Goal: Transaction & Acquisition: Obtain resource

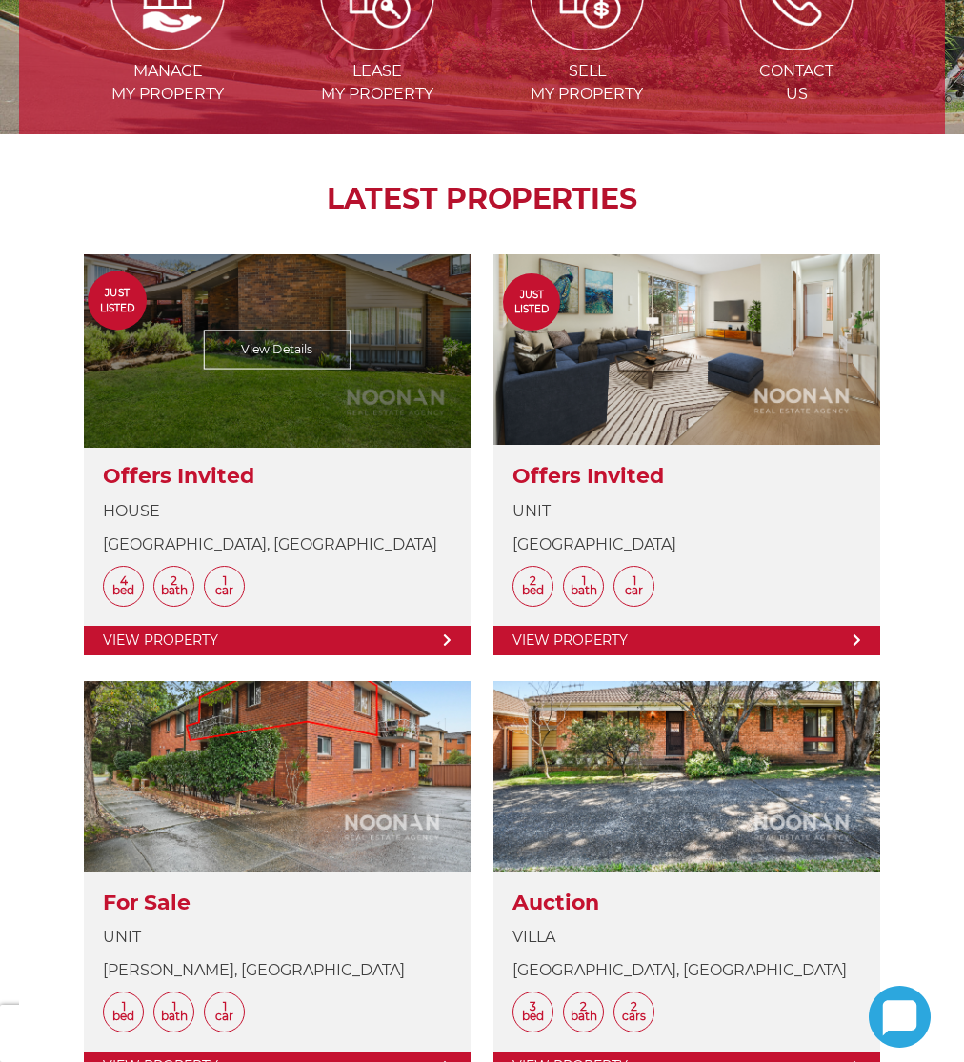
scroll to position [748, 0]
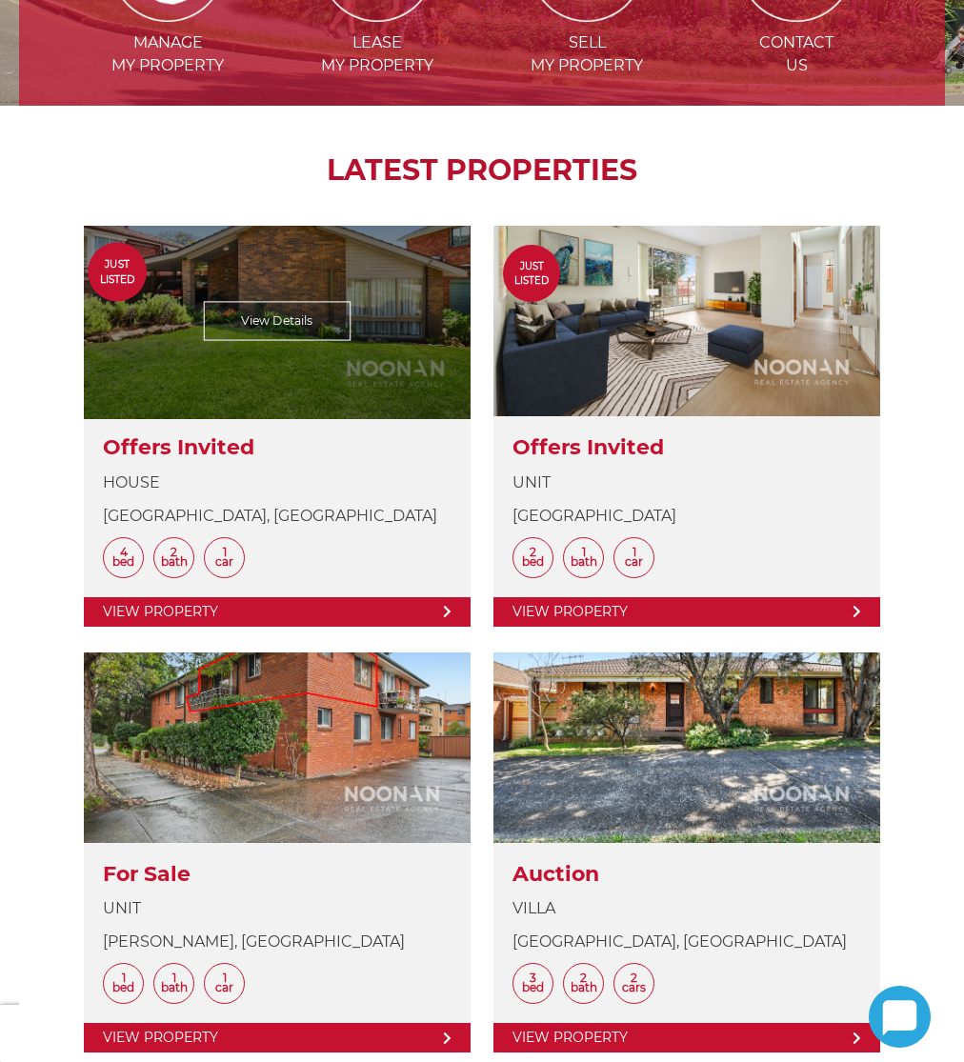
click at [283, 508] on link at bounding box center [277, 426] width 387 height 400
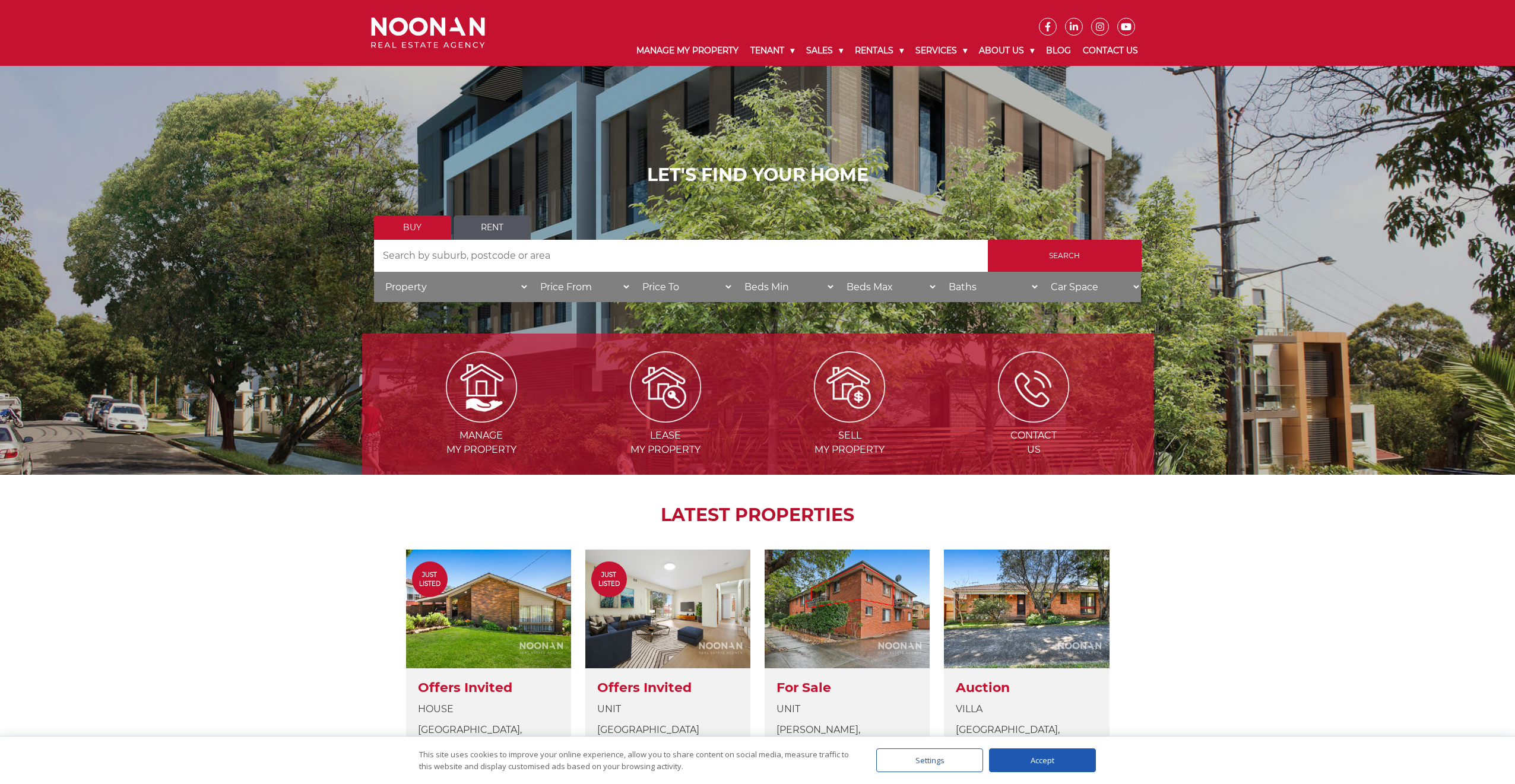
click at [494, 232] on link "Rent" at bounding box center [492, 227] width 77 height 24
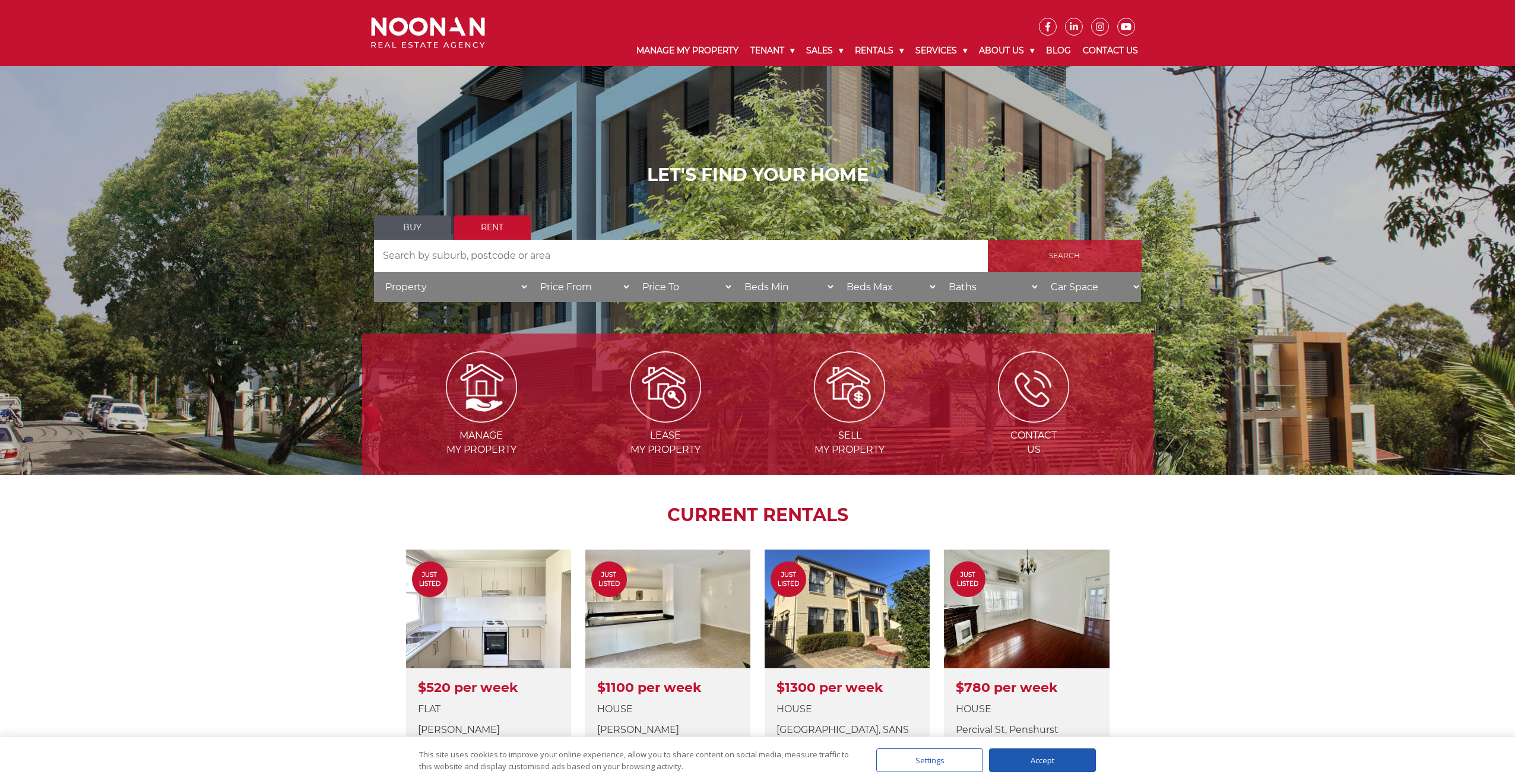
click at [1056, 262] on input "Search" at bounding box center [1064, 255] width 154 height 32
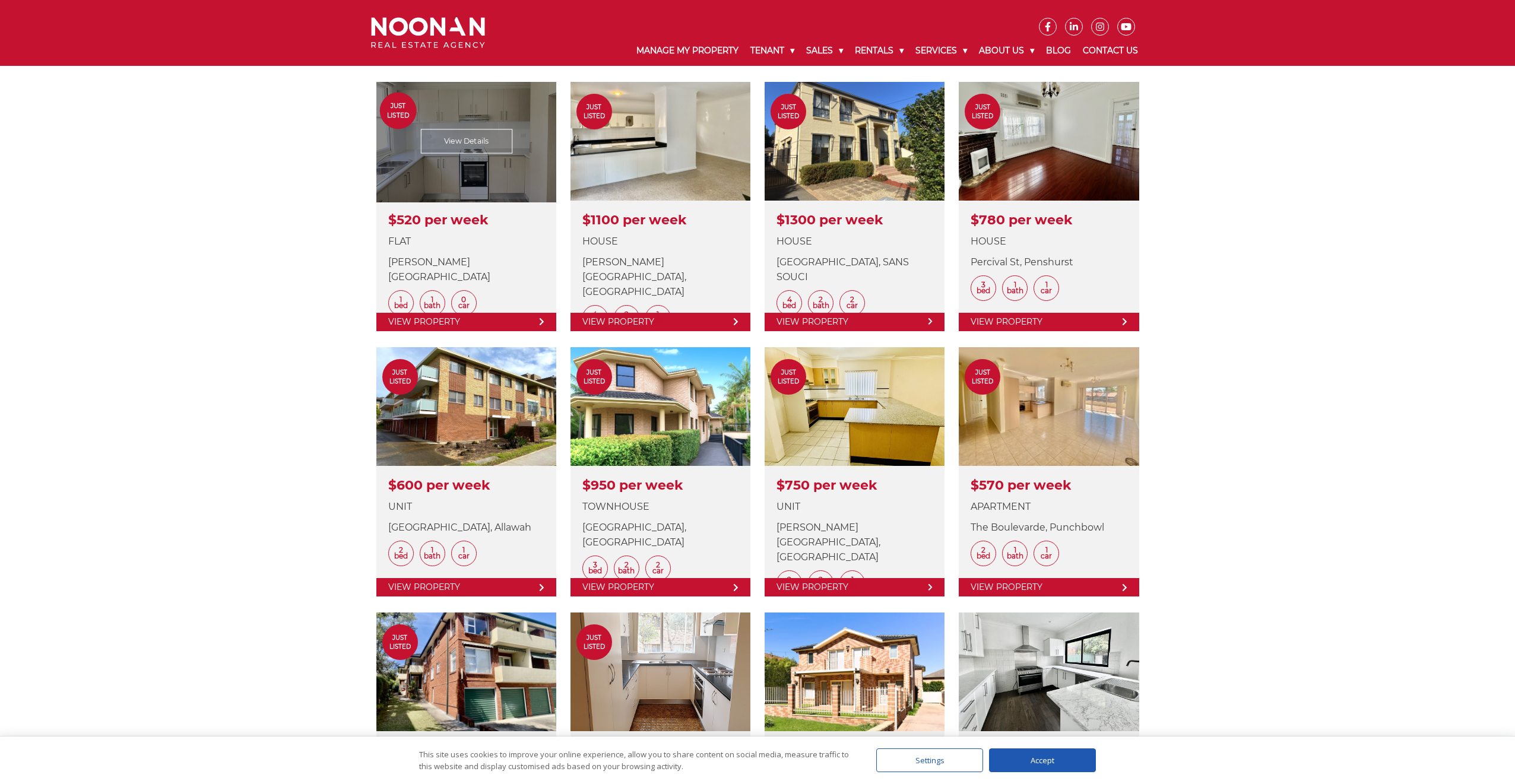
scroll to position [341, 0]
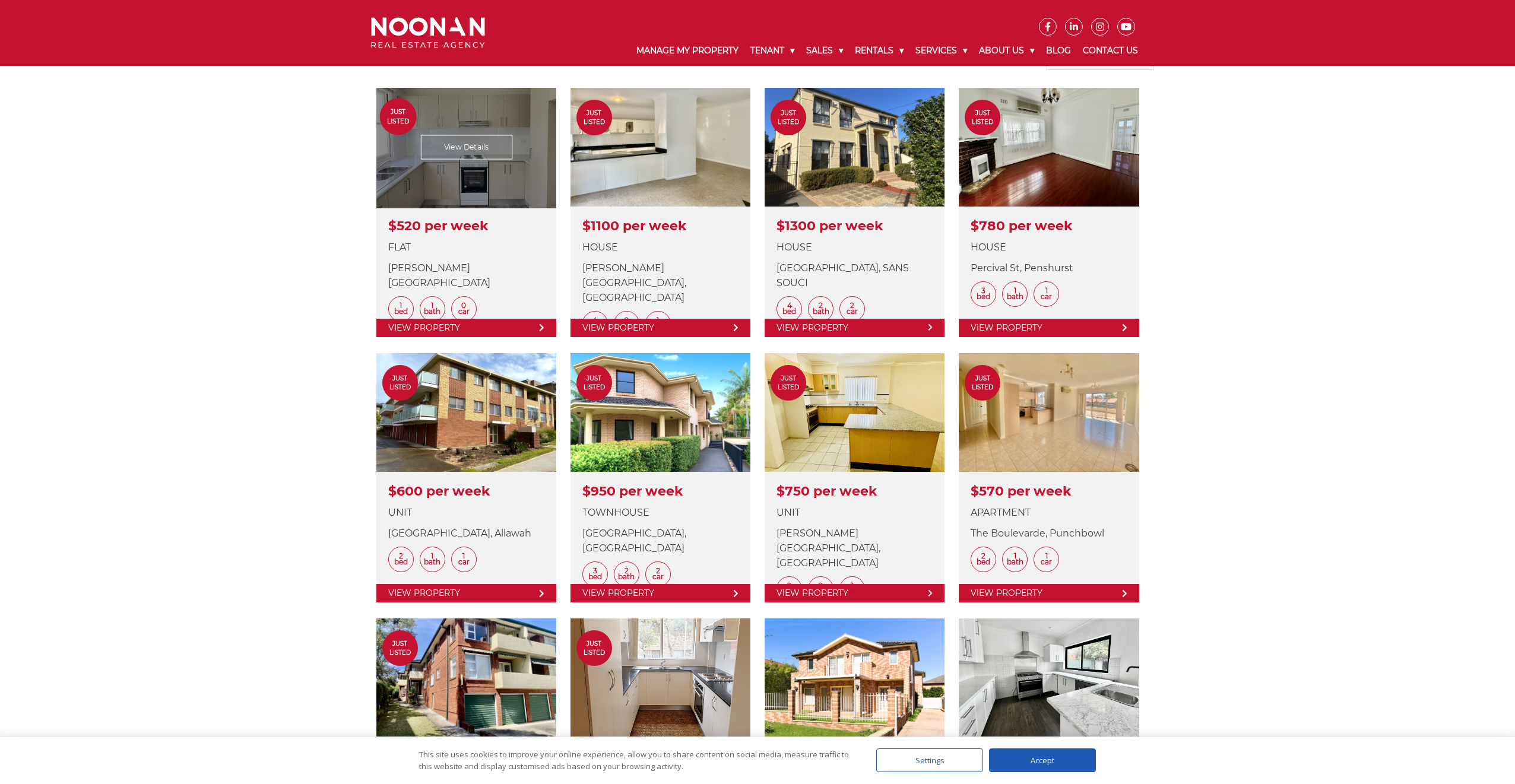
click at [529, 270] on link at bounding box center [466, 212] width 180 height 249
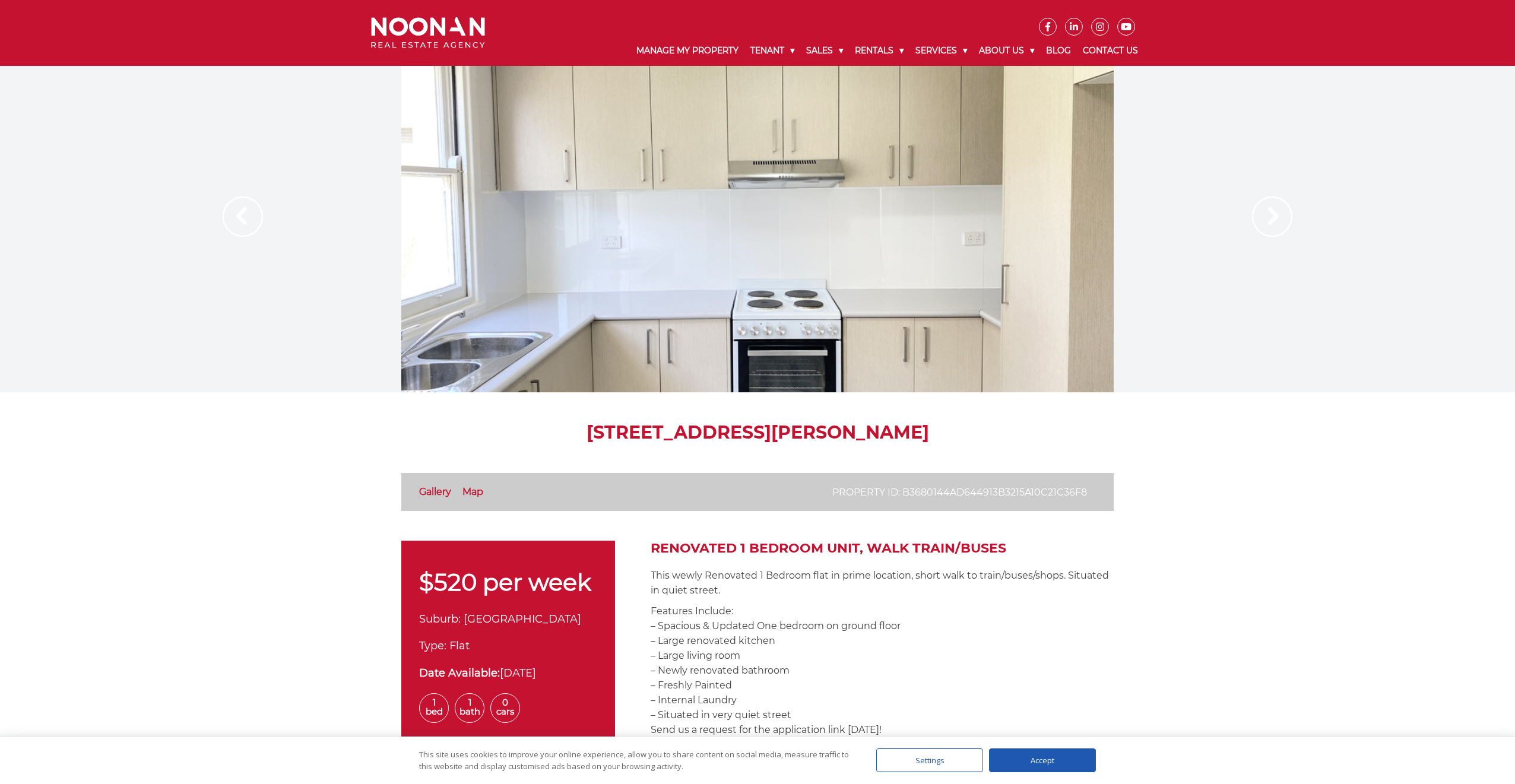
click at [1255, 224] on img at bounding box center [1271, 216] width 40 height 40
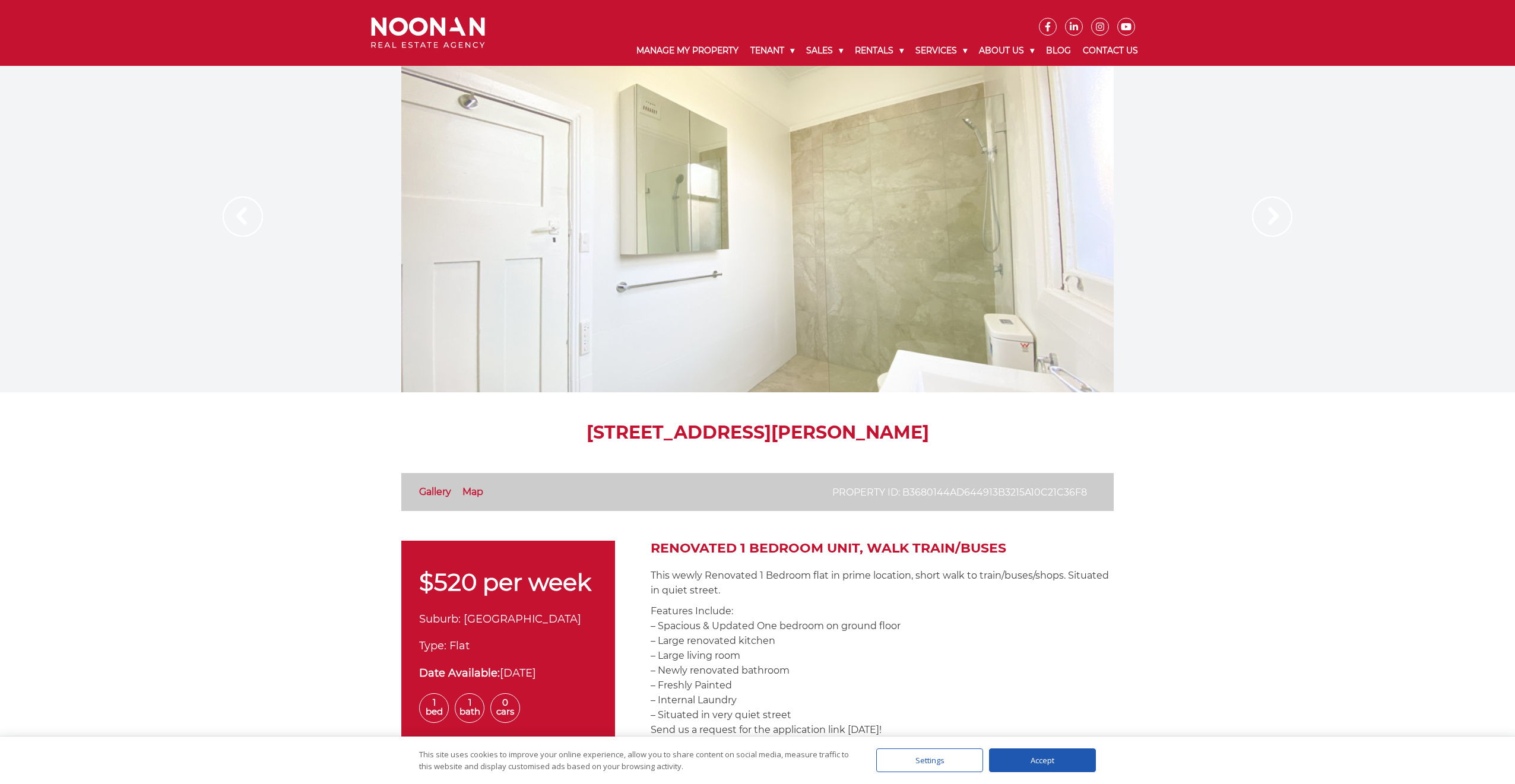
click at [1255, 224] on img at bounding box center [1271, 216] width 40 height 40
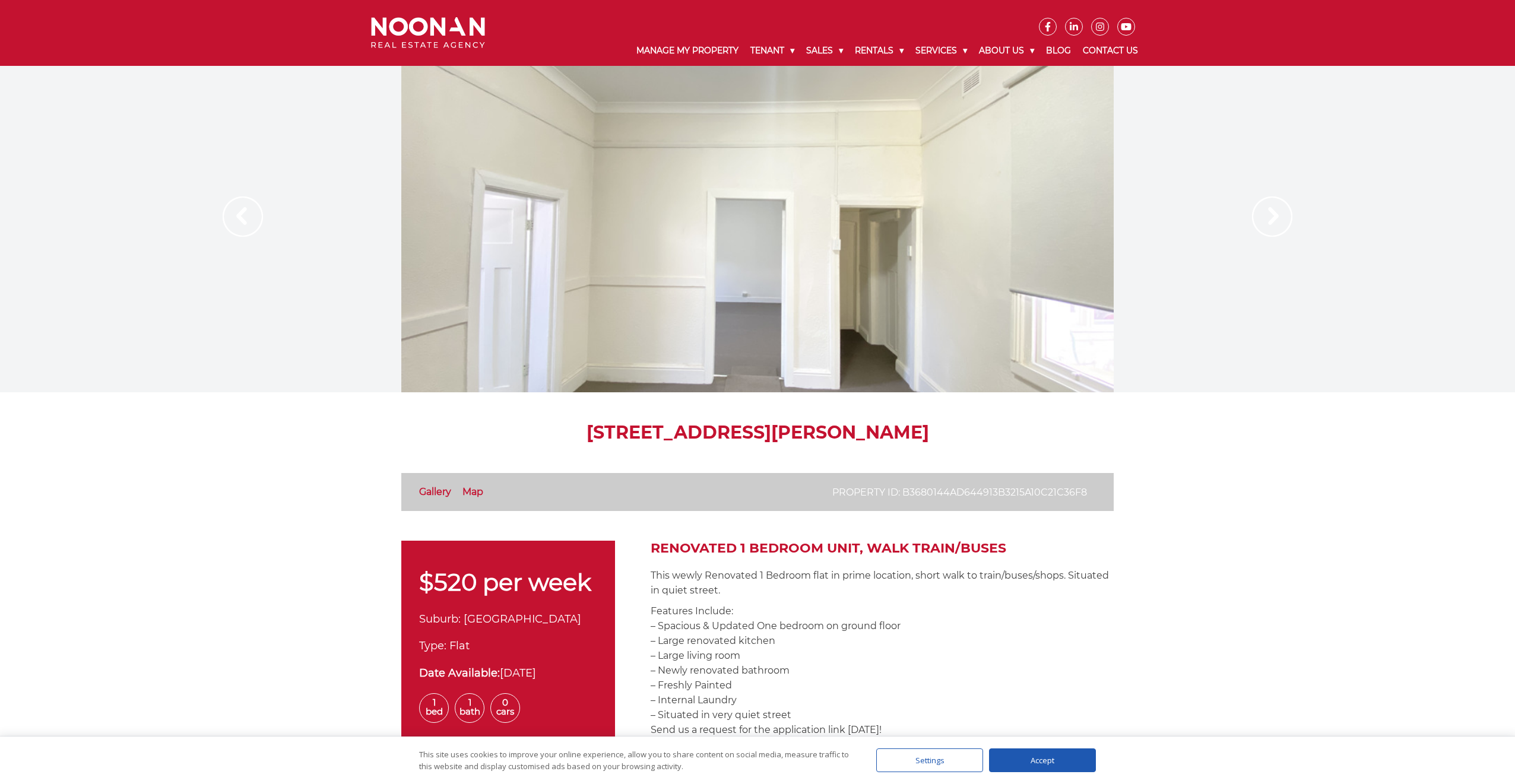
click at [1255, 224] on img at bounding box center [1271, 216] width 40 height 40
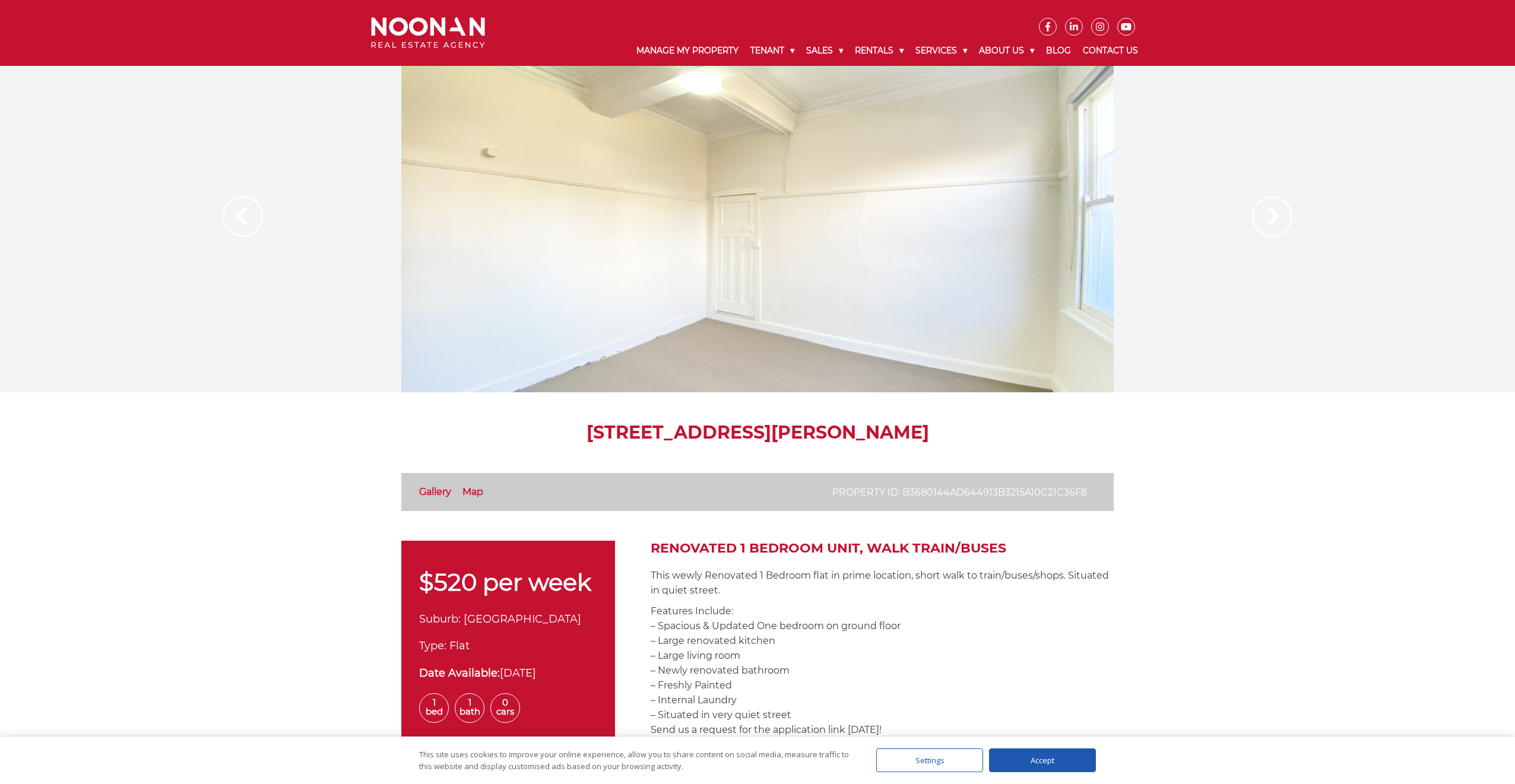
click at [1255, 224] on img at bounding box center [1271, 216] width 40 height 40
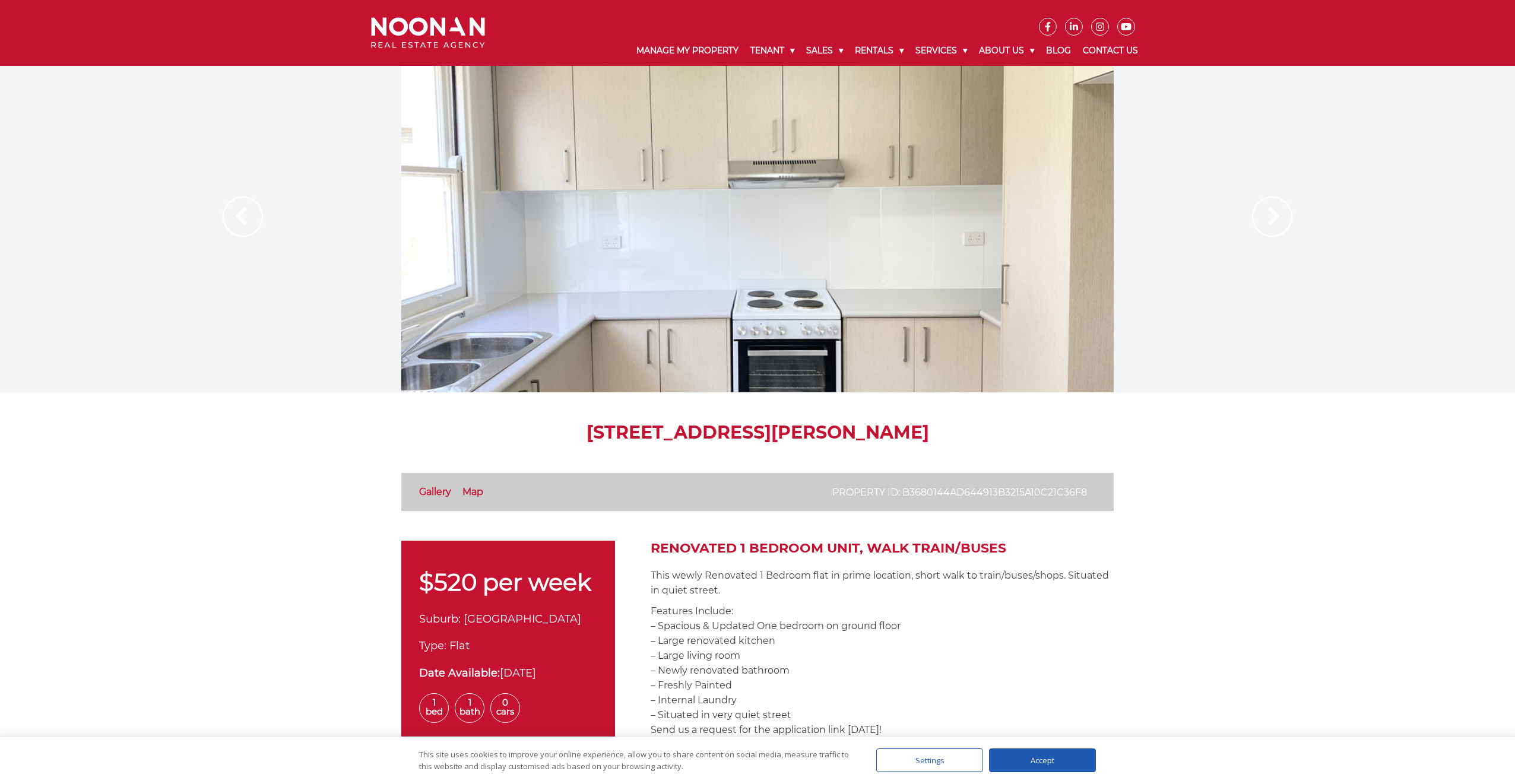
click at [1255, 224] on img at bounding box center [1271, 216] width 40 height 40
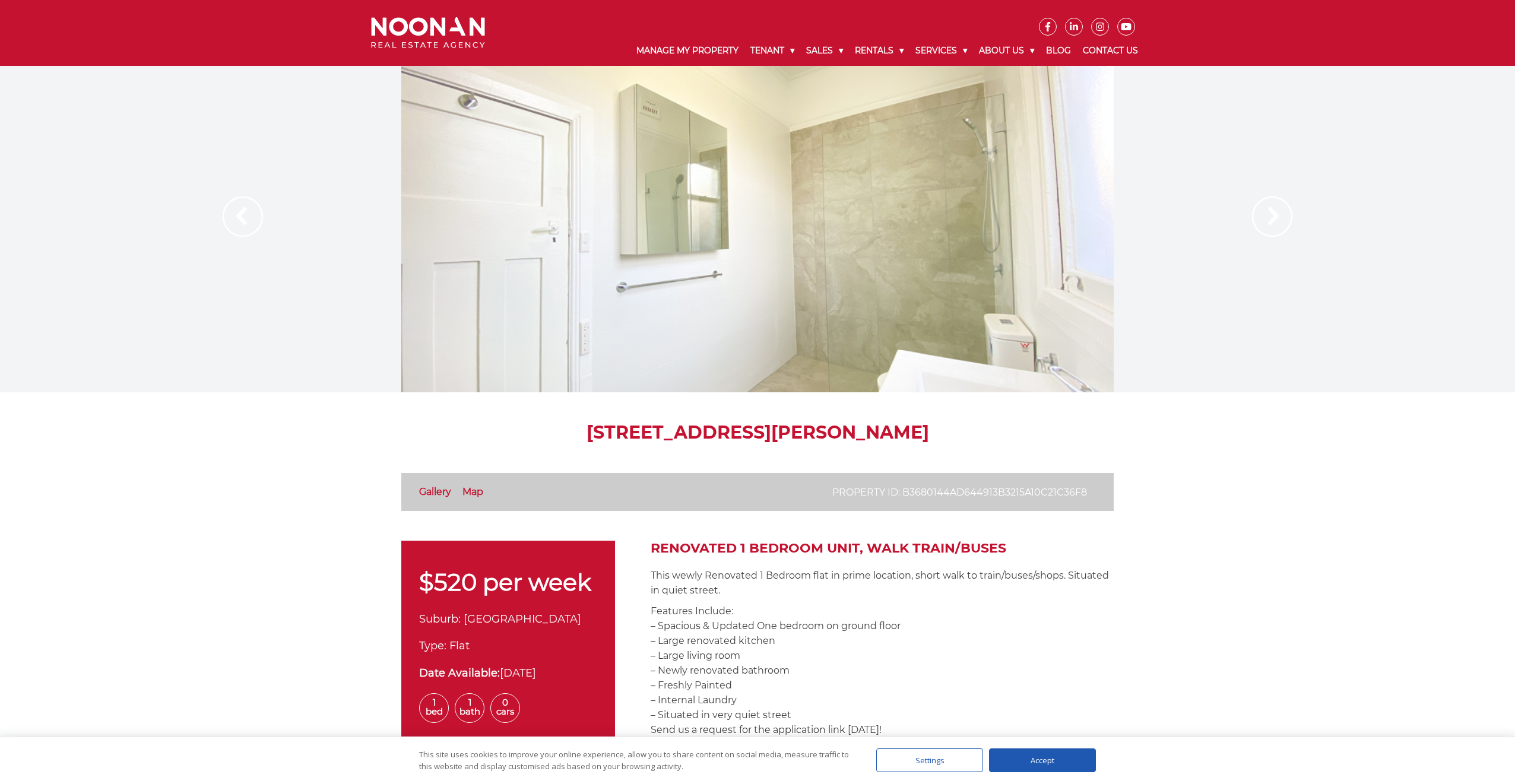
click at [1255, 224] on img at bounding box center [1271, 216] width 40 height 40
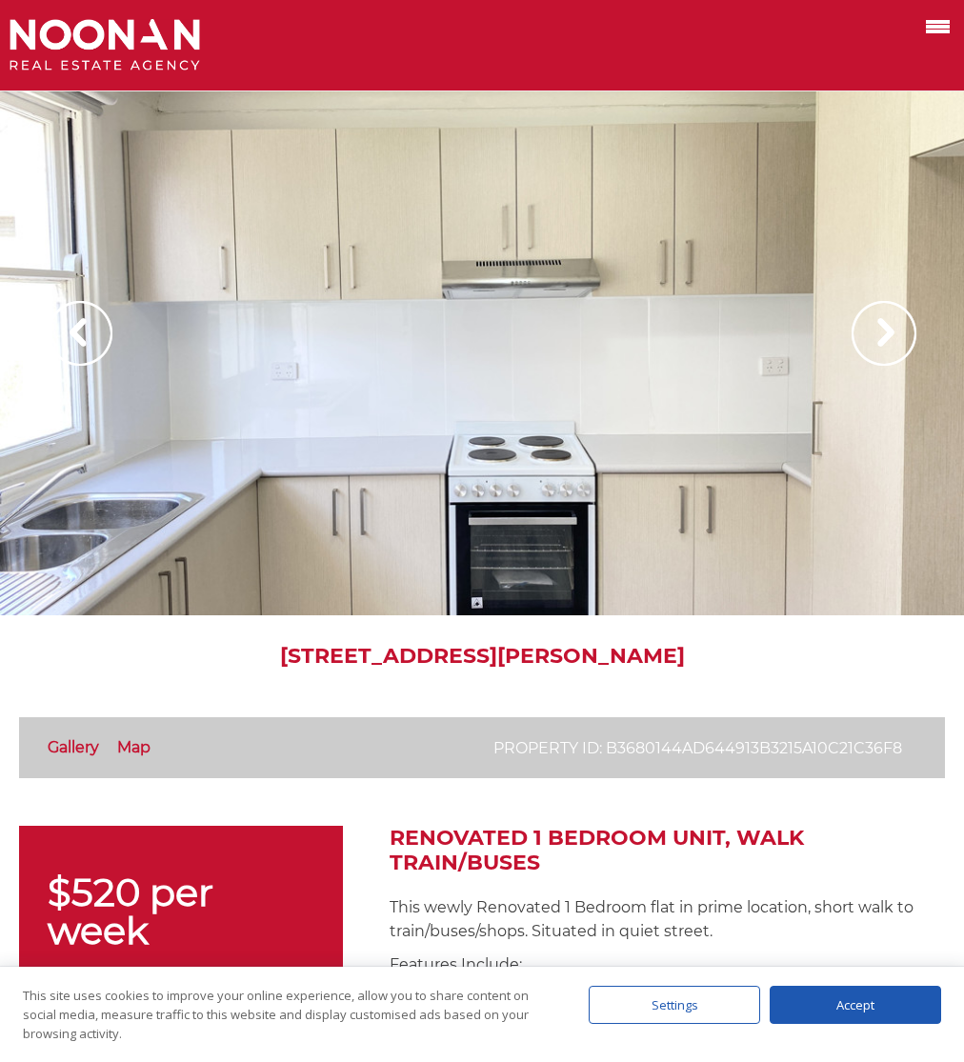
click at [52, 16] on div at bounding box center [482, 45] width 964 height 91
click at [64, 36] on img at bounding box center [105, 45] width 191 height 52
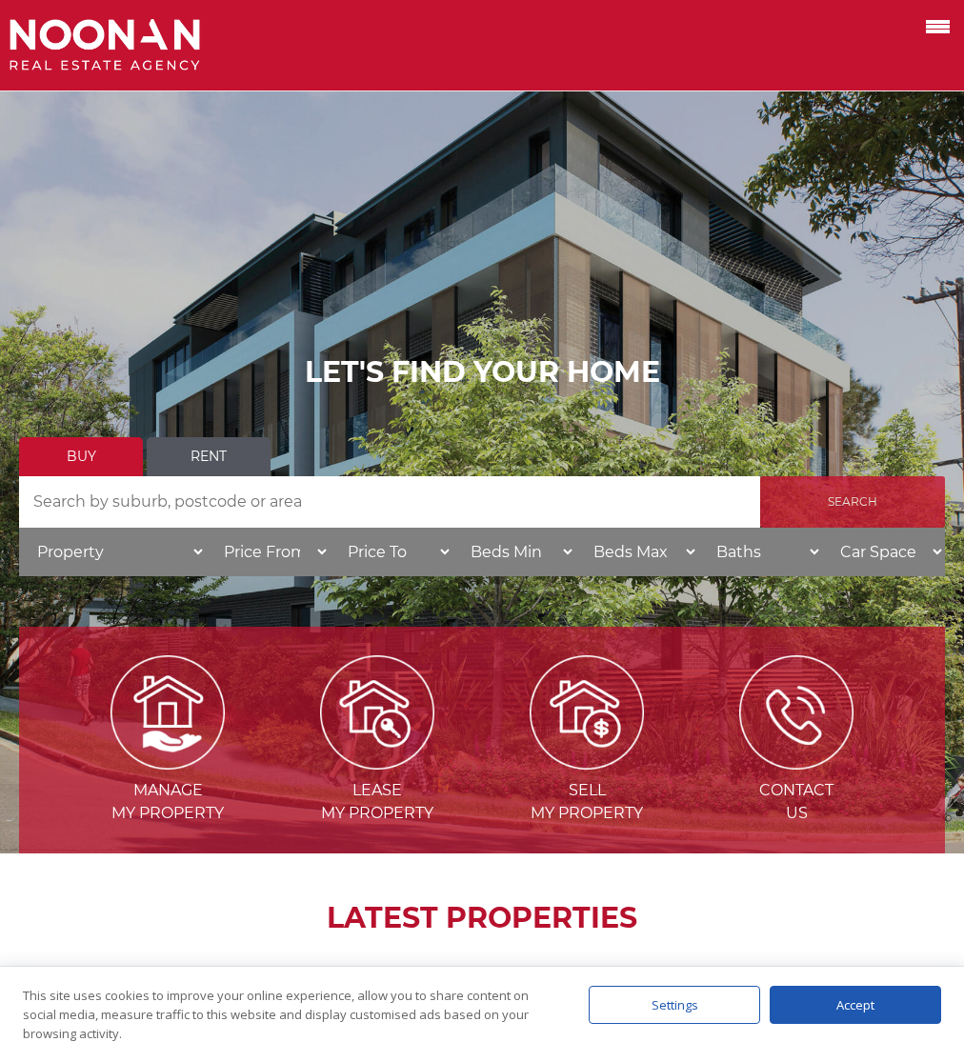
click at [833, 516] on input "Search" at bounding box center [852, 501] width 185 height 51
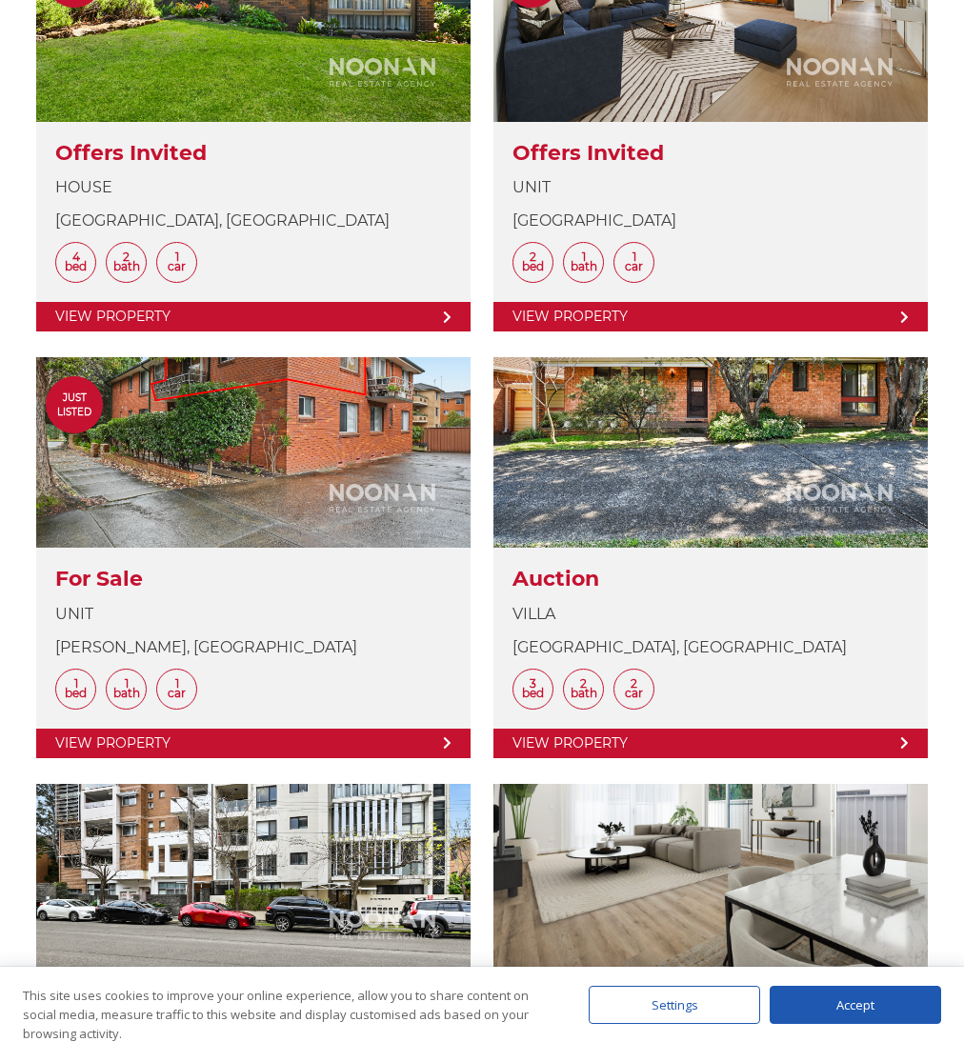
scroll to position [830, 0]
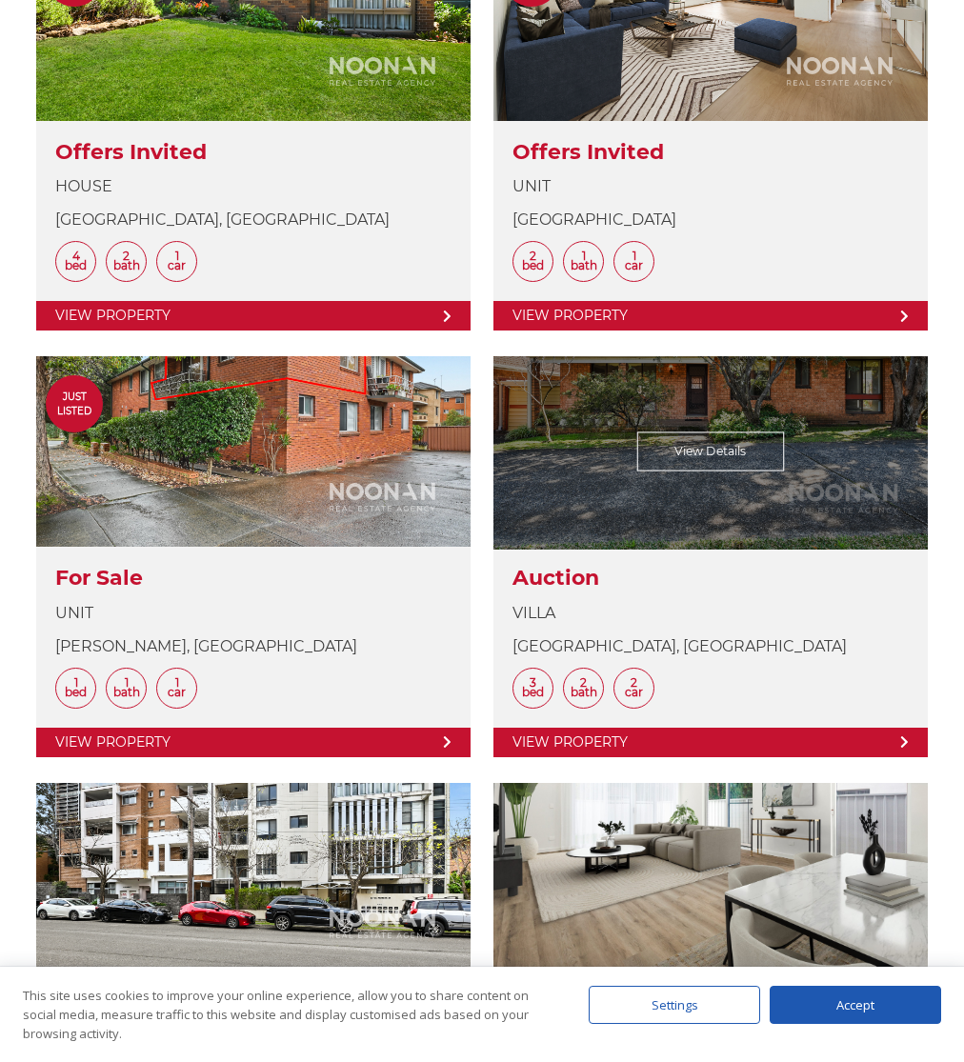
click at [583, 520] on link at bounding box center [711, 556] width 434 height 400
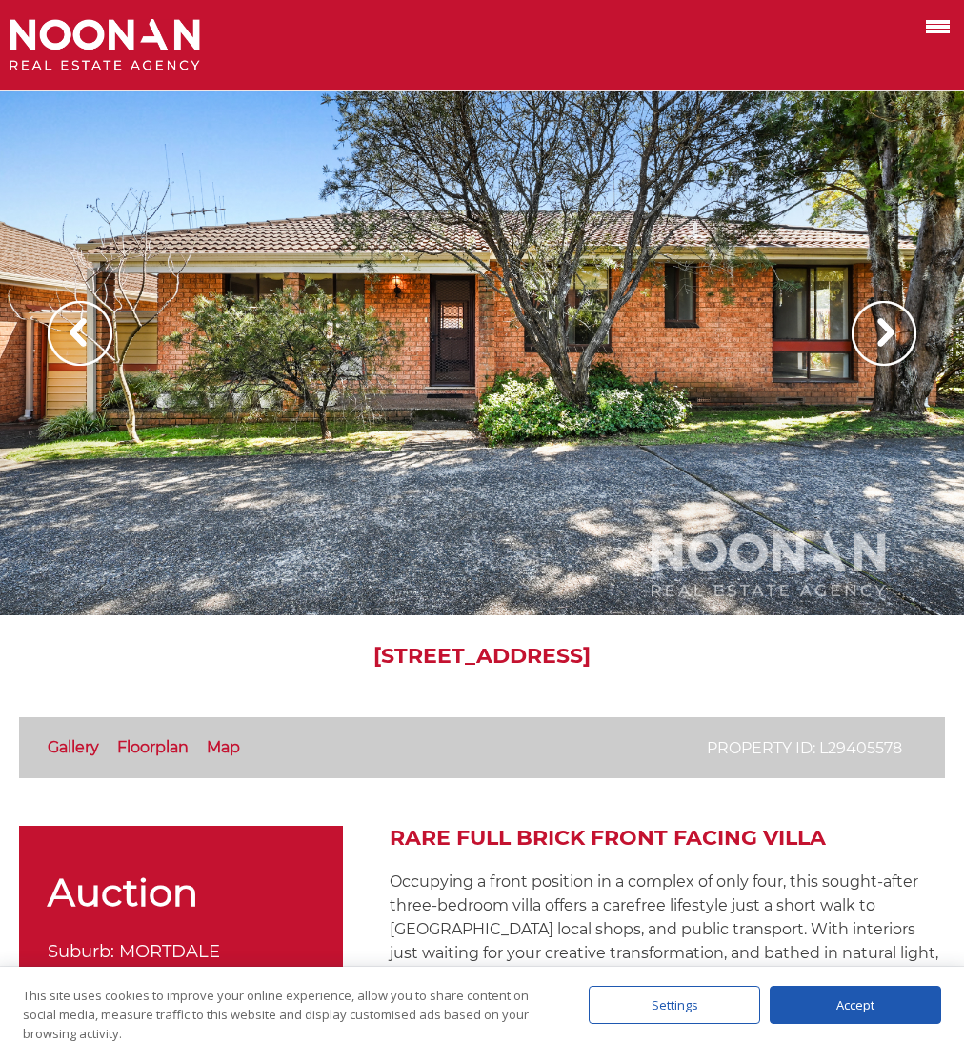
click at [939, 29] on span at bounding box center [938, 27] width 24 height 4
click at [0, 0] on input "checkbox" at bounding box center [0, 0] width 0 height 0
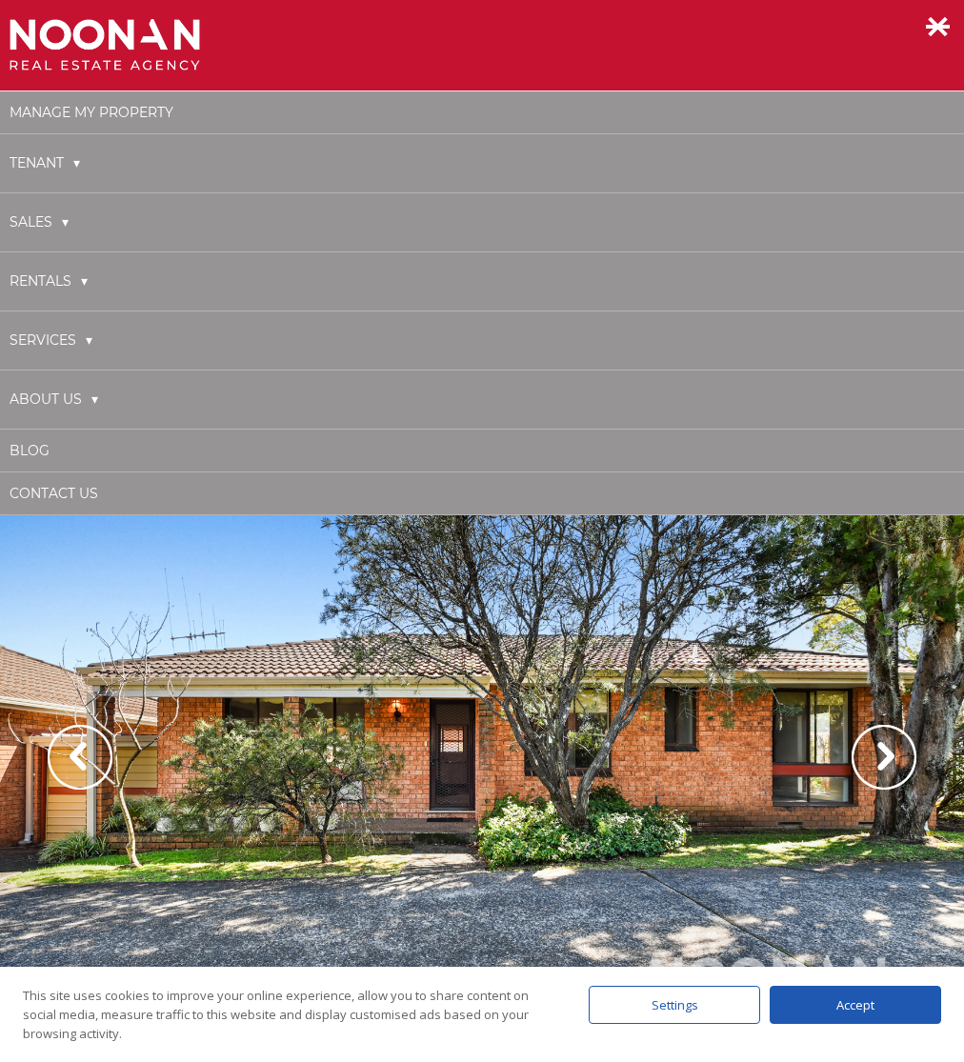
click at [34, 168] on link "Tenant" at bounding box center [45, 163] width 71 height 39
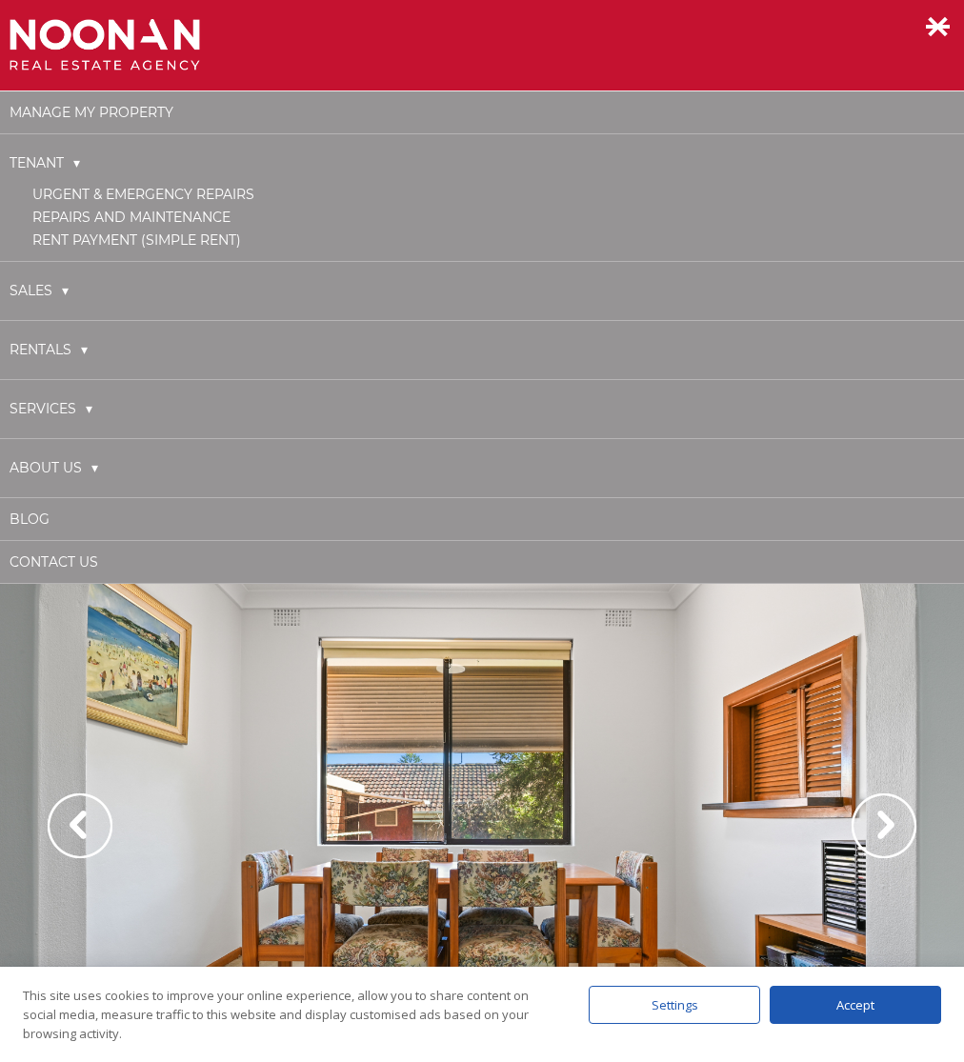
click at [64, 297] on link "Sales" at bounding box center [39, 291] width 59 height 39
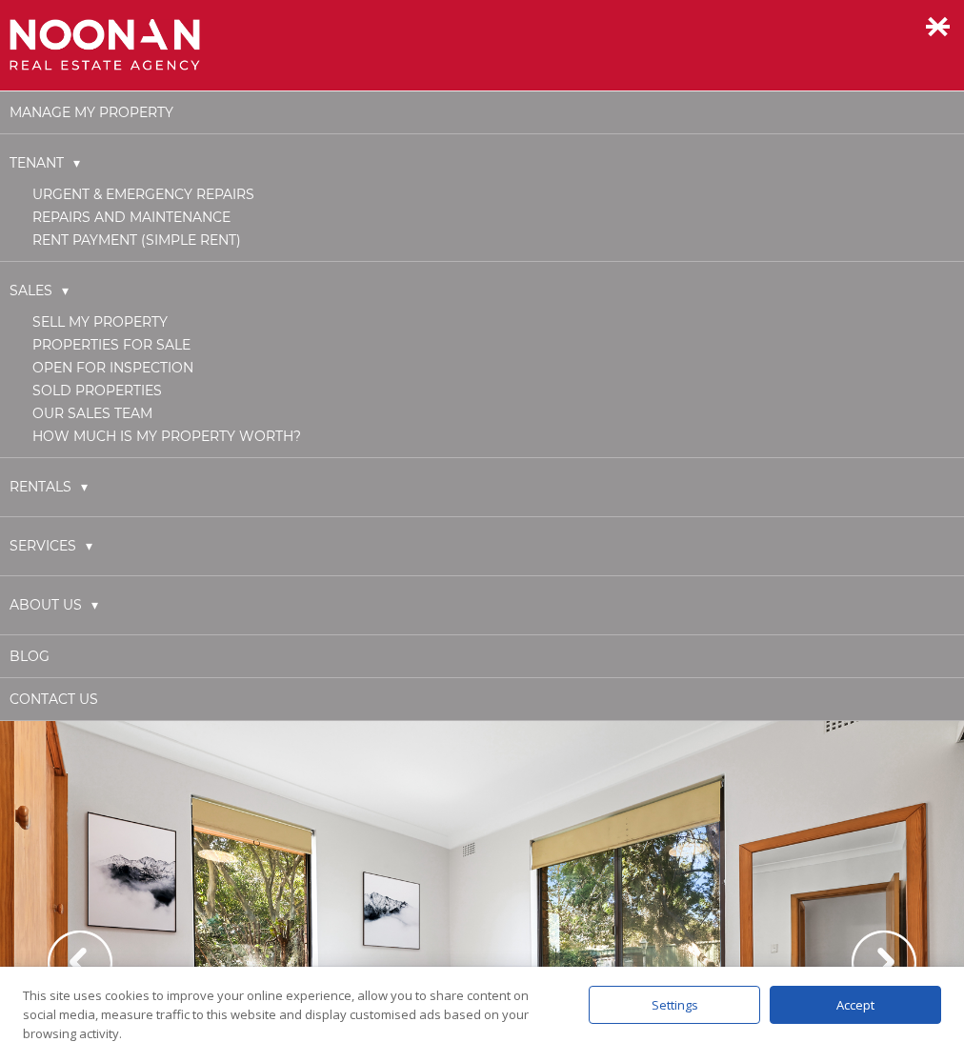
click at [68, 479] on link "Rentals" at bounding box center [49, 487] width 78 height 39
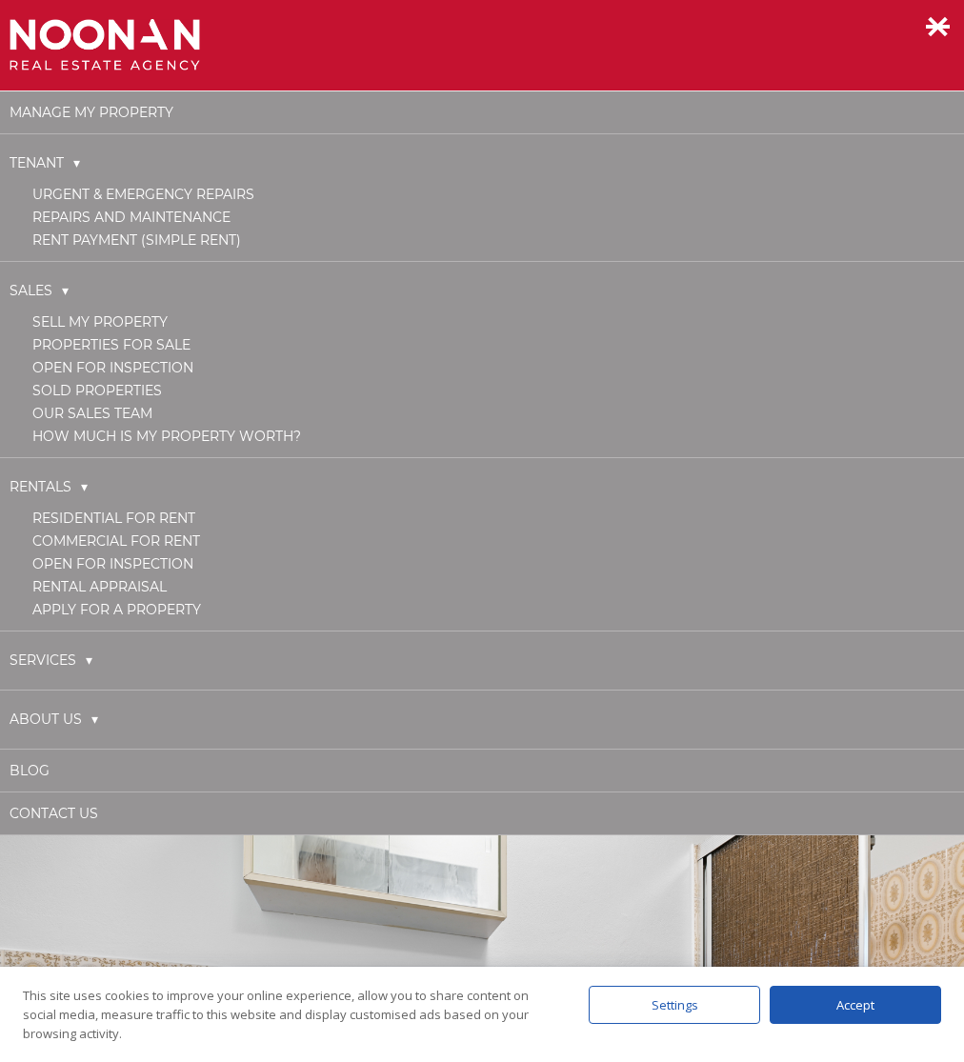
click at [84, 662] on link "Services" at bounding box center [51, 660] width 83 height 39
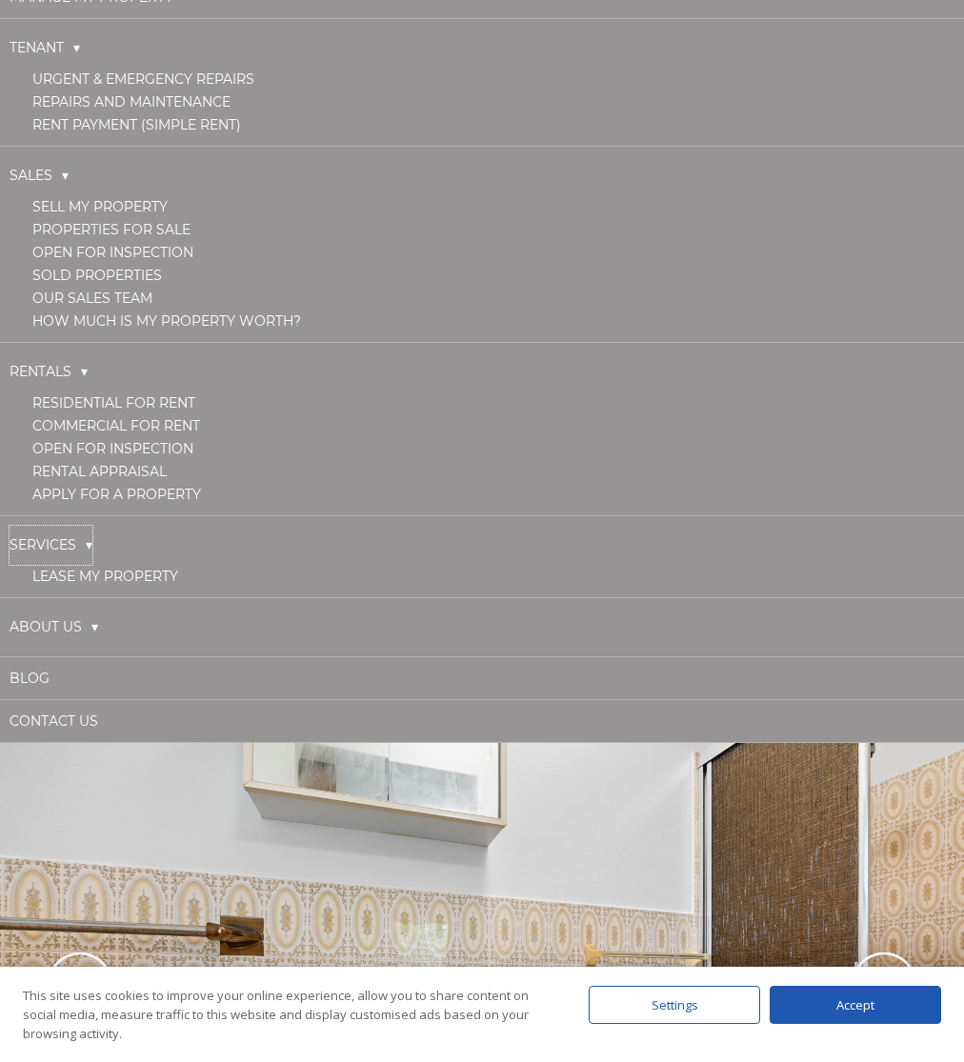
scroll to position [117, 0]
click at [93, 619] on link "About Us" at bounding box center [54, 625] width 89 height 39
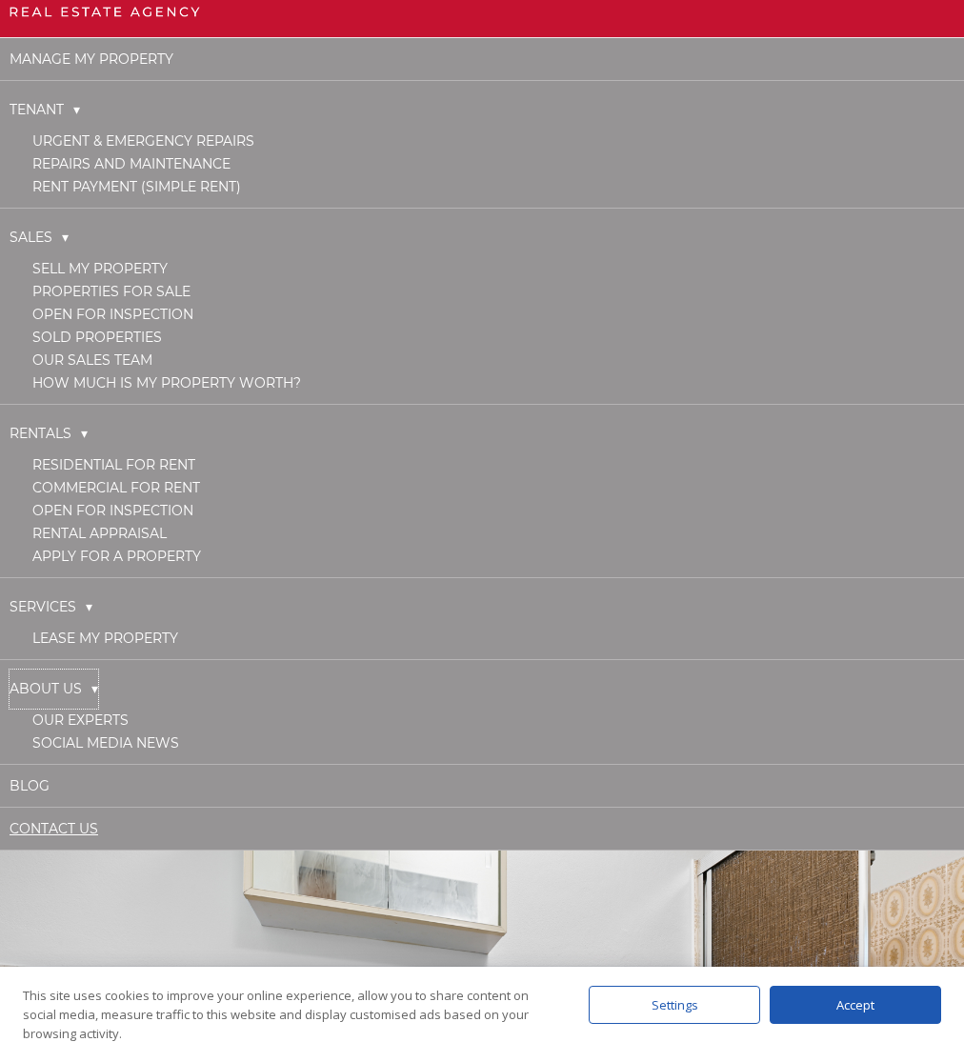
scroll to position [0, 0]
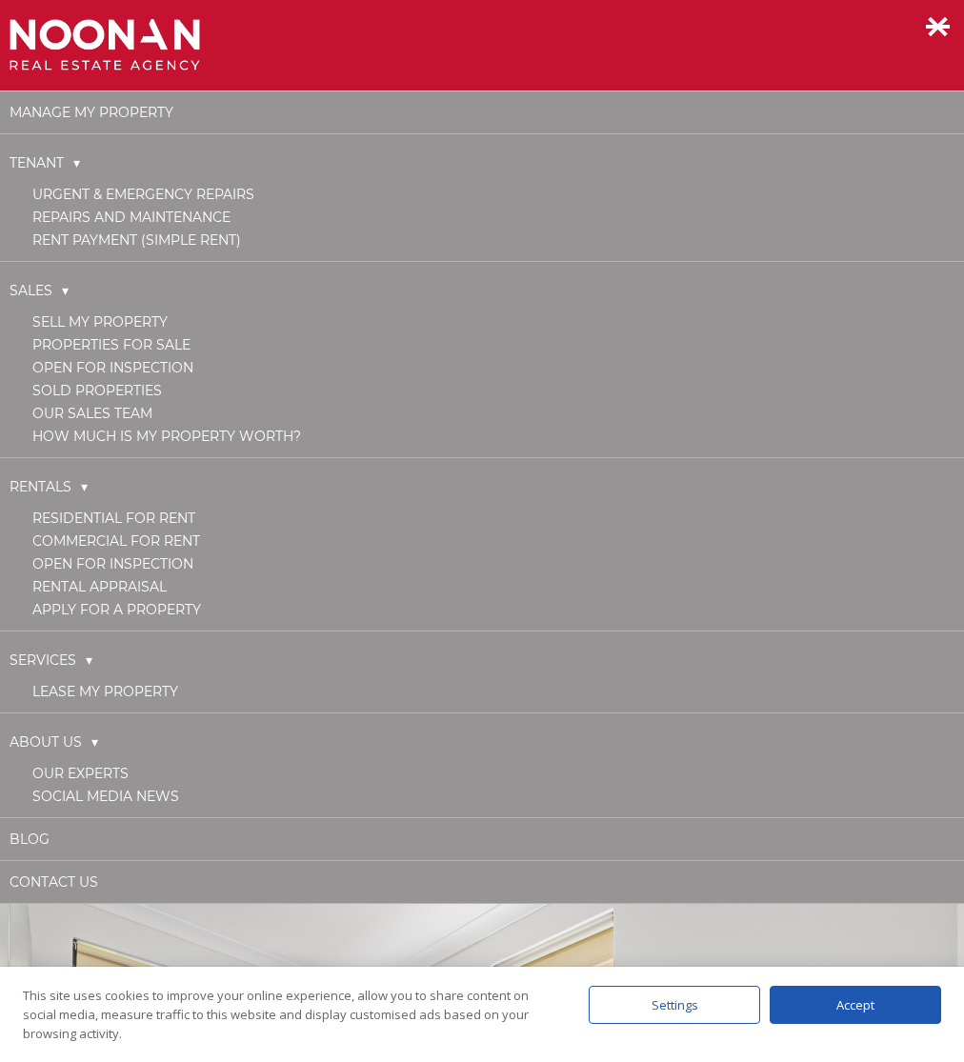
click at [96, 743] on link "About Us" at bounding box center [54, 742] width 89 height 39
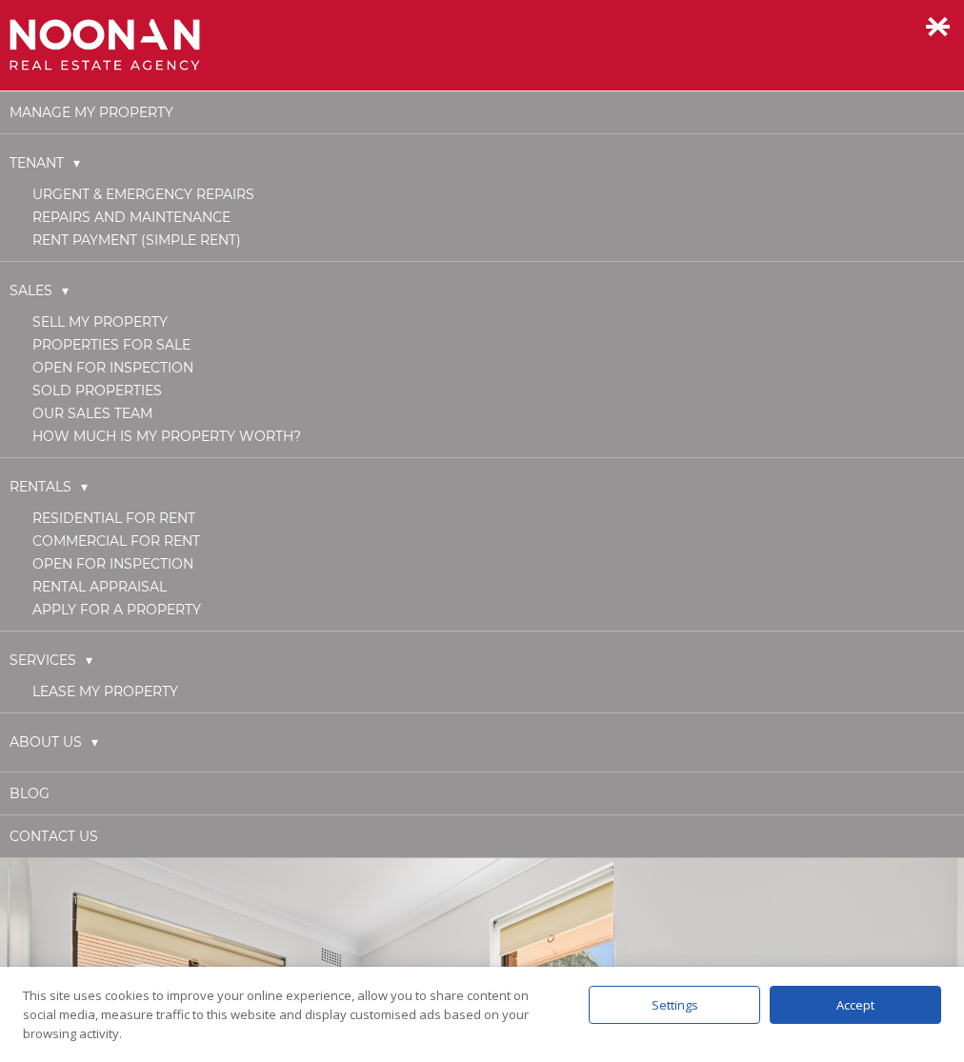
click at [91, 657] on link "Services" at bounding box center [51, 660] width 83 height 39
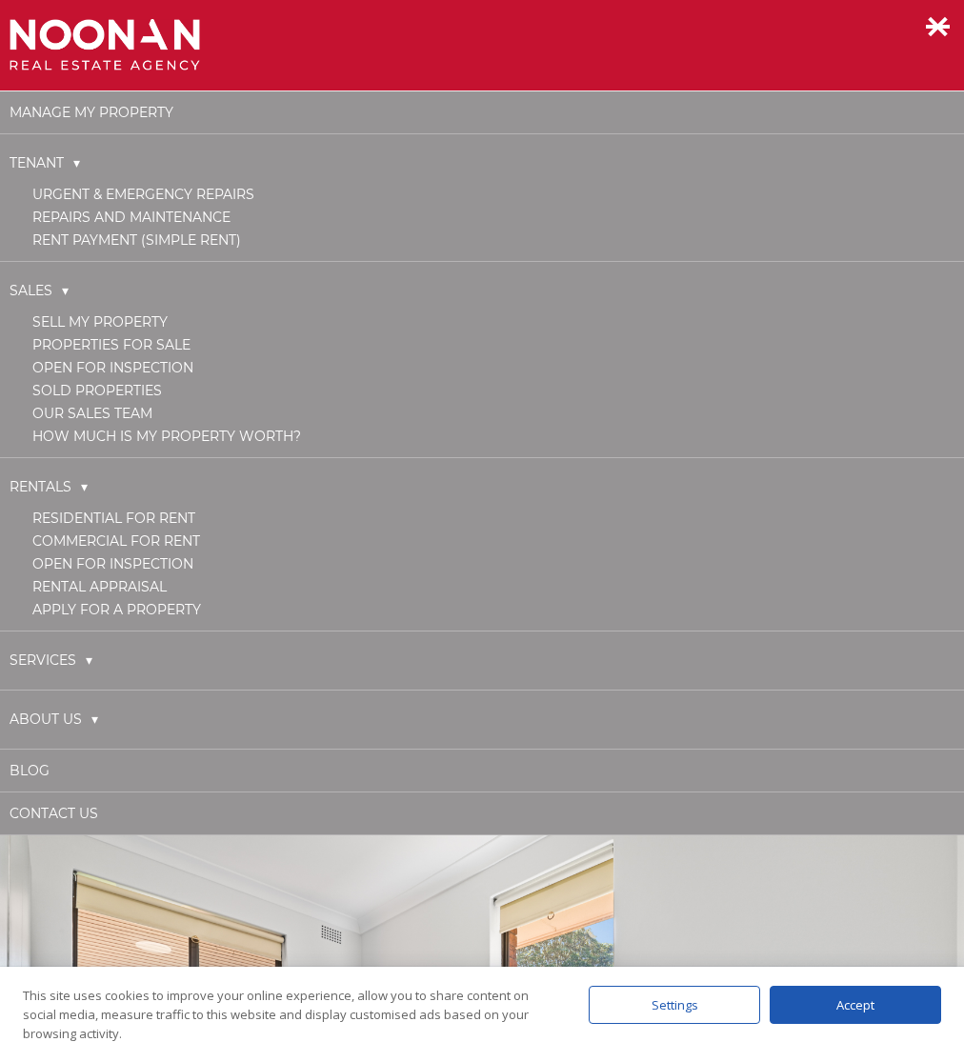
click at [83, 487] on link "Rentals" at bounding box center [49, 487] width 78 height 39
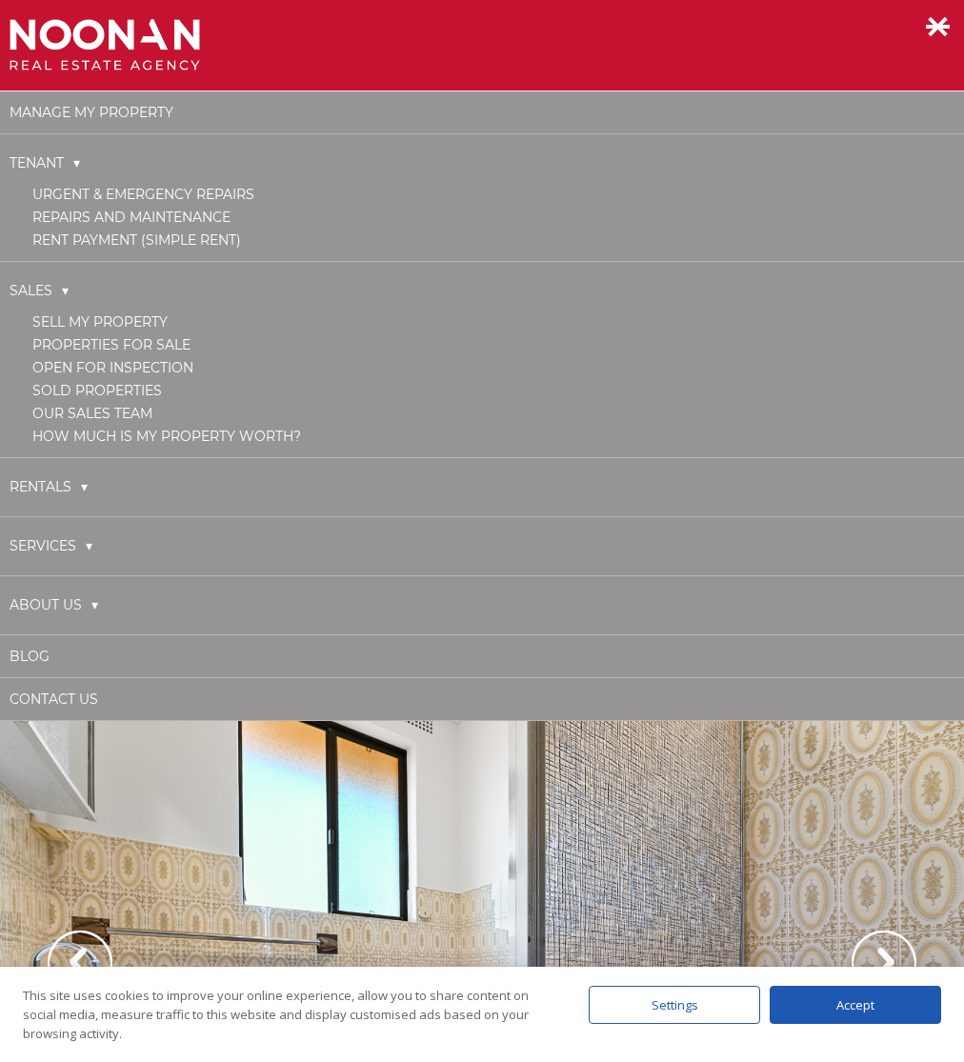
click at [60, 293] on link "Sales" at bounding box center [39, 291] width 59 height 39
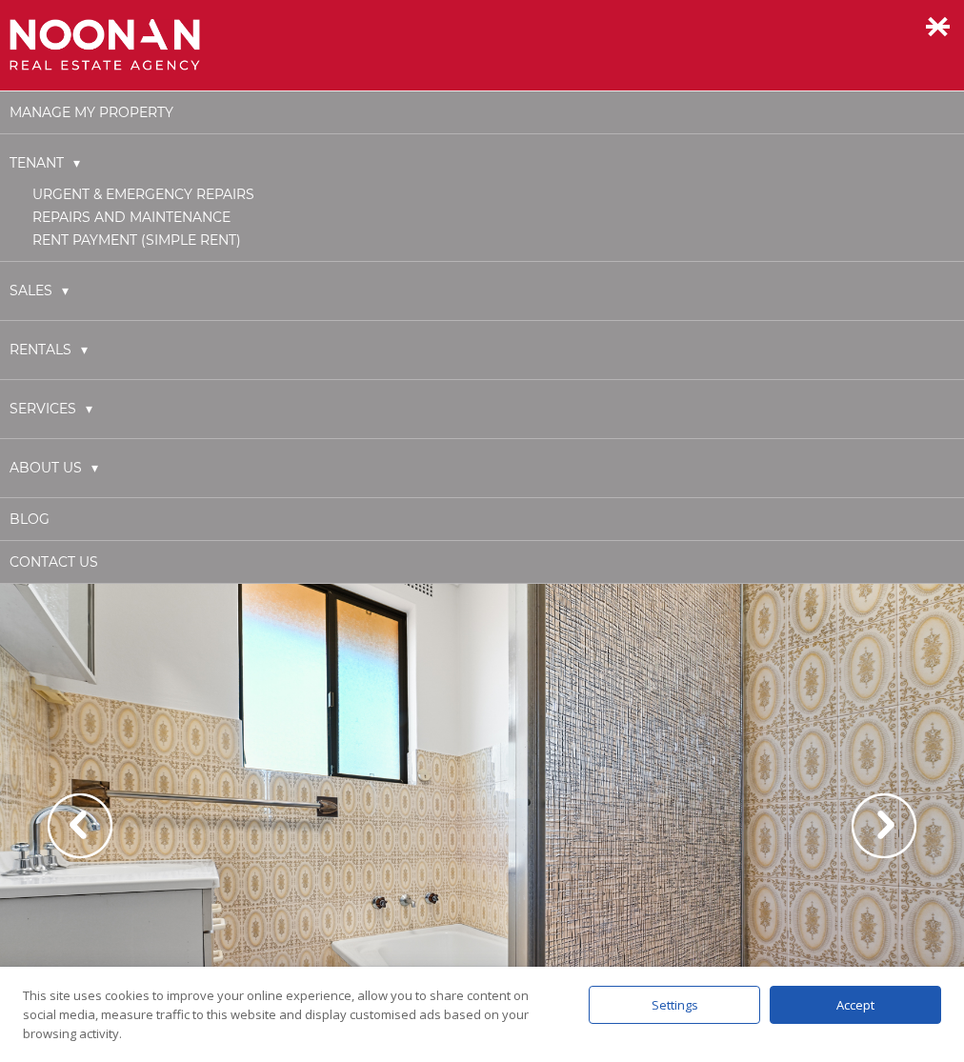
click at [76, 163] on link "Tenant" at bounding box center [45, 163] width 71 height 39
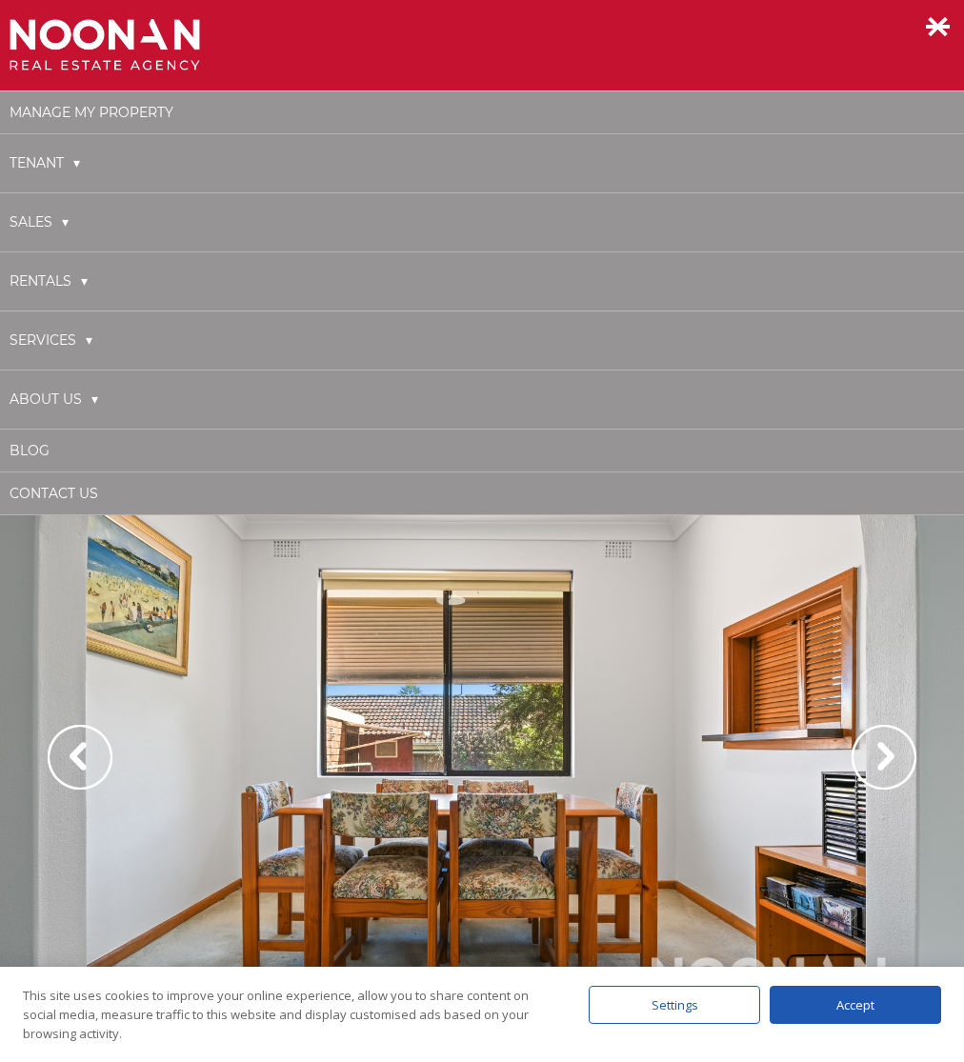
click at [112, 37] on img at bounding box center [105, 45] width 191 height 52
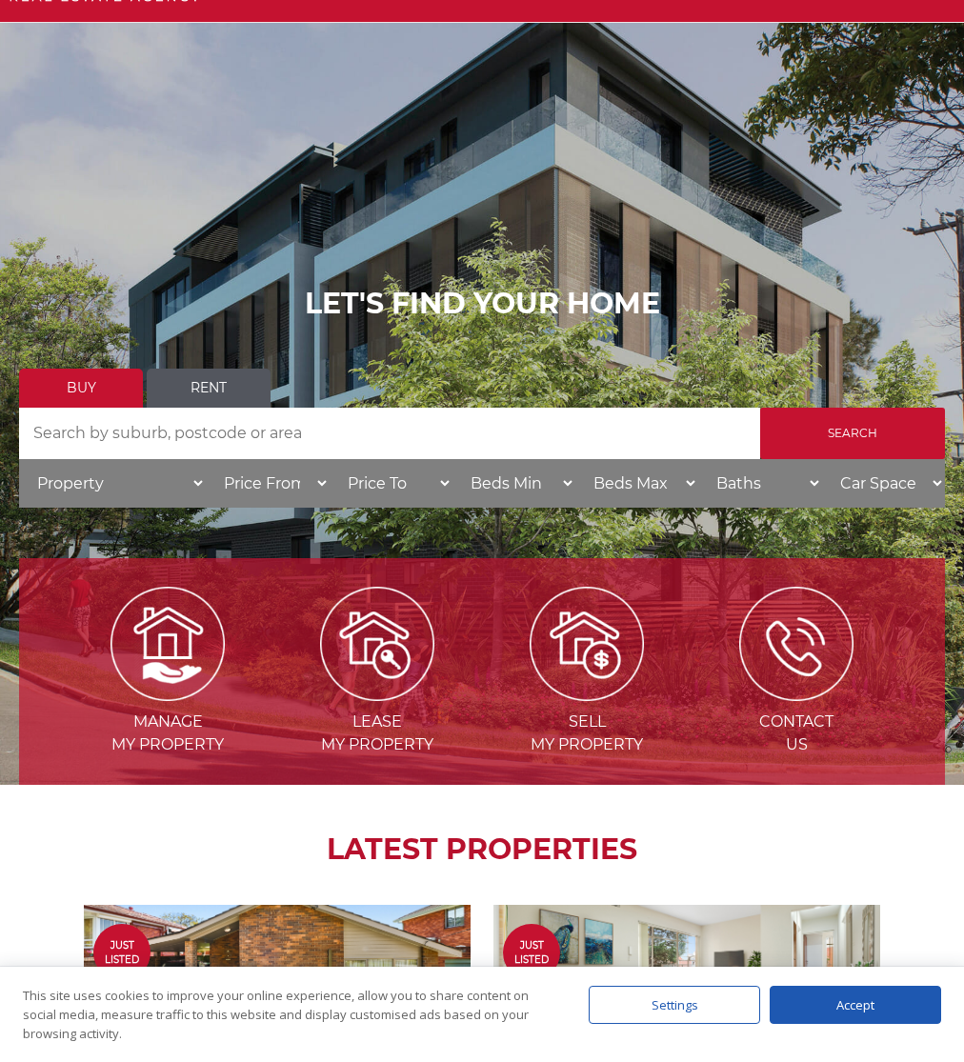
scroll to position [70, 0]
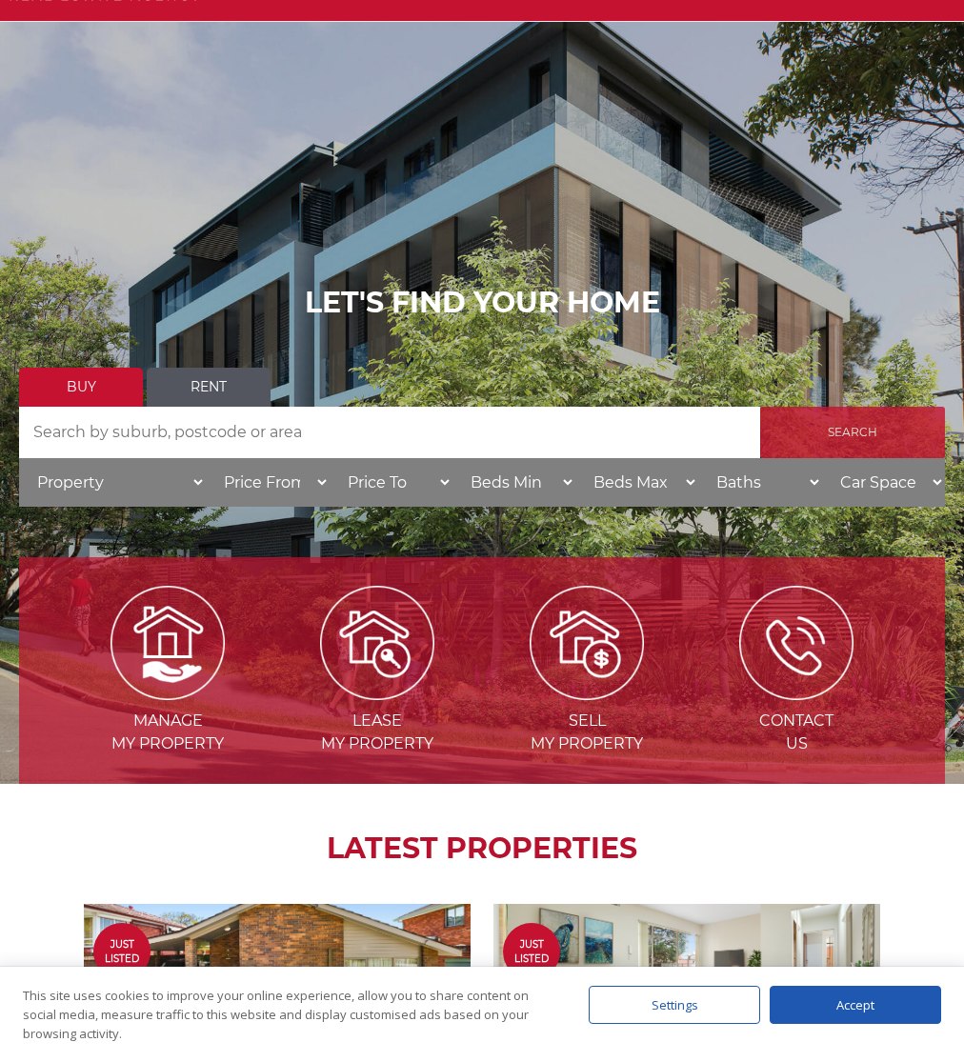
click at [858, 430] on input "Search" at bounding box center [852, 432] width 185 height 51
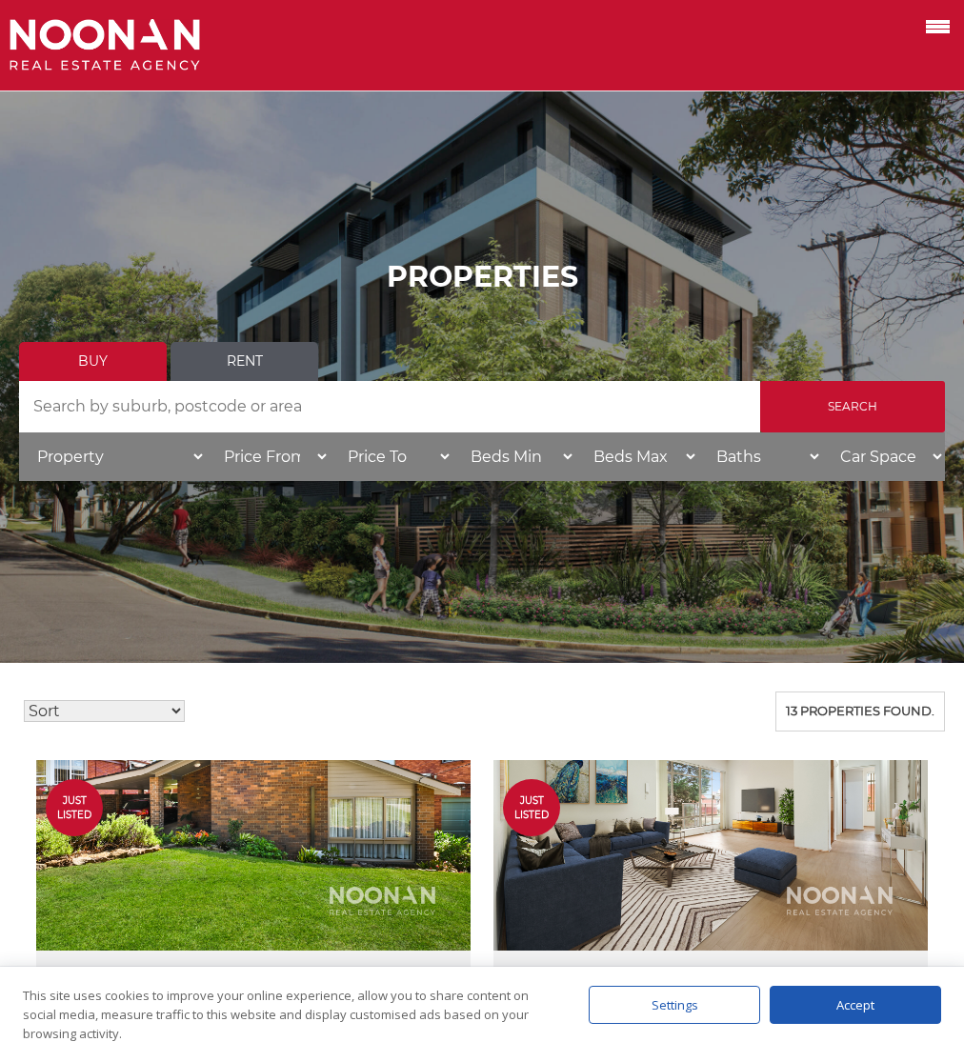
click at [266, 360] on link "Rent" at bounding box center [245, 361] width 148 height 39
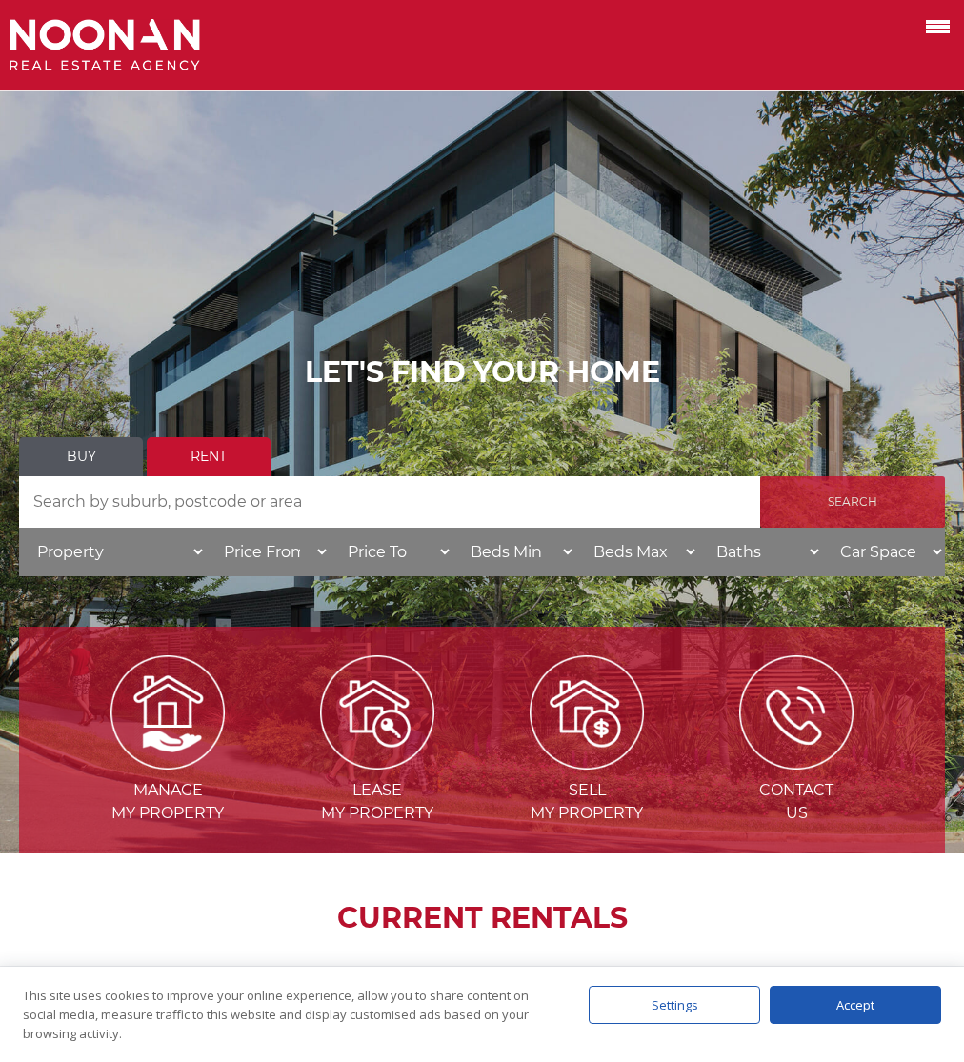
click at [868, 501] on input "Search" at bounding box center [852, 501] width 185 height 51
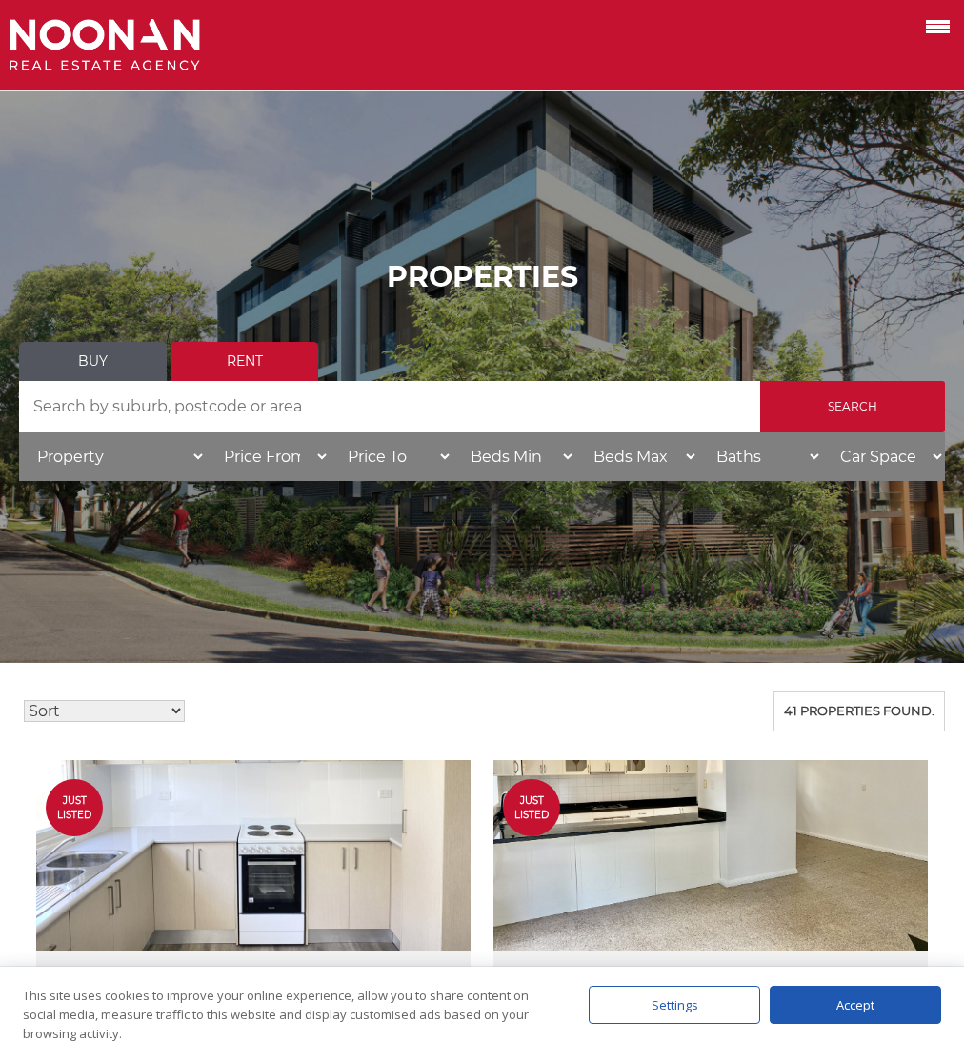
click at [110, 375] on link "Buy" at bounding box center [93, 361] width 148 height 39
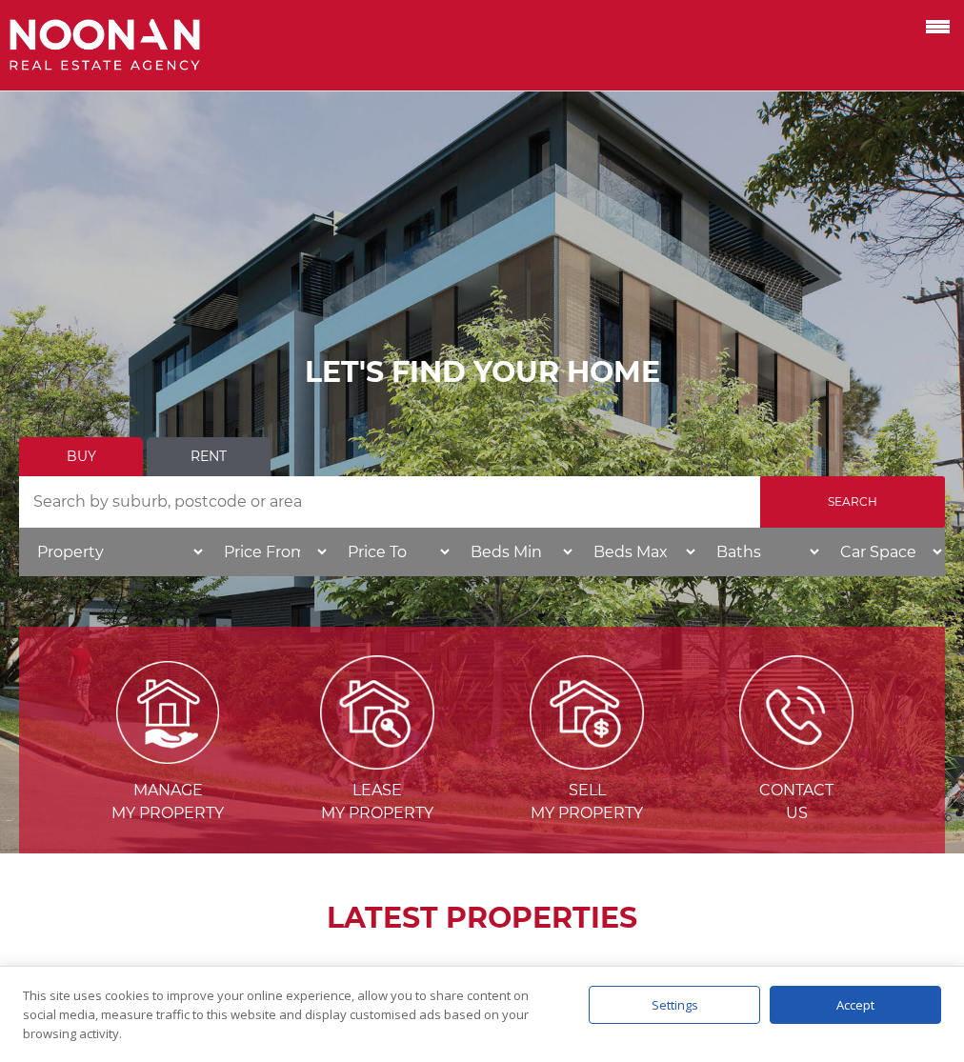
click at [171, 719] on img at bounding box center [167, 712] width 103 height 103
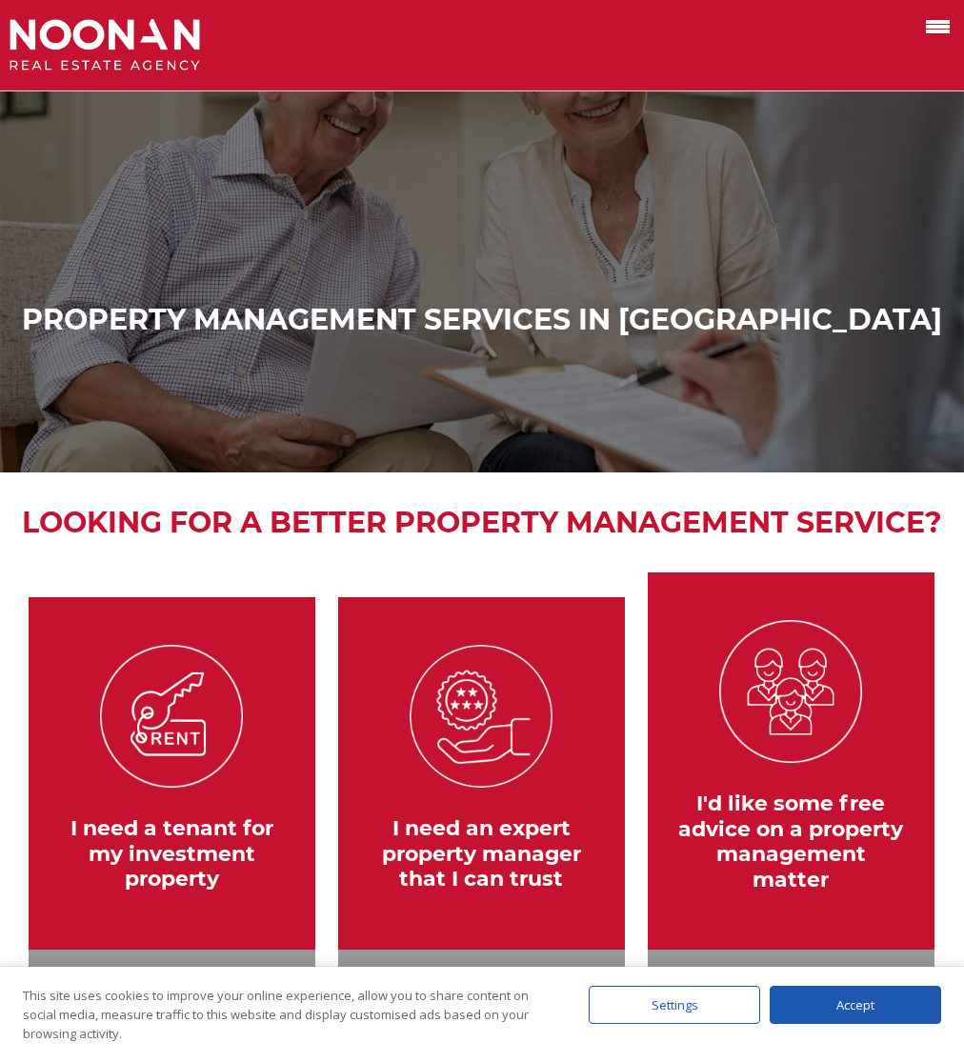
click at [932, 29] on span at bounding box center [938, 27] width 24 height 4
click at [0, 0] on input "checkbox" at bounding box center [0, 0] width 0 height 0
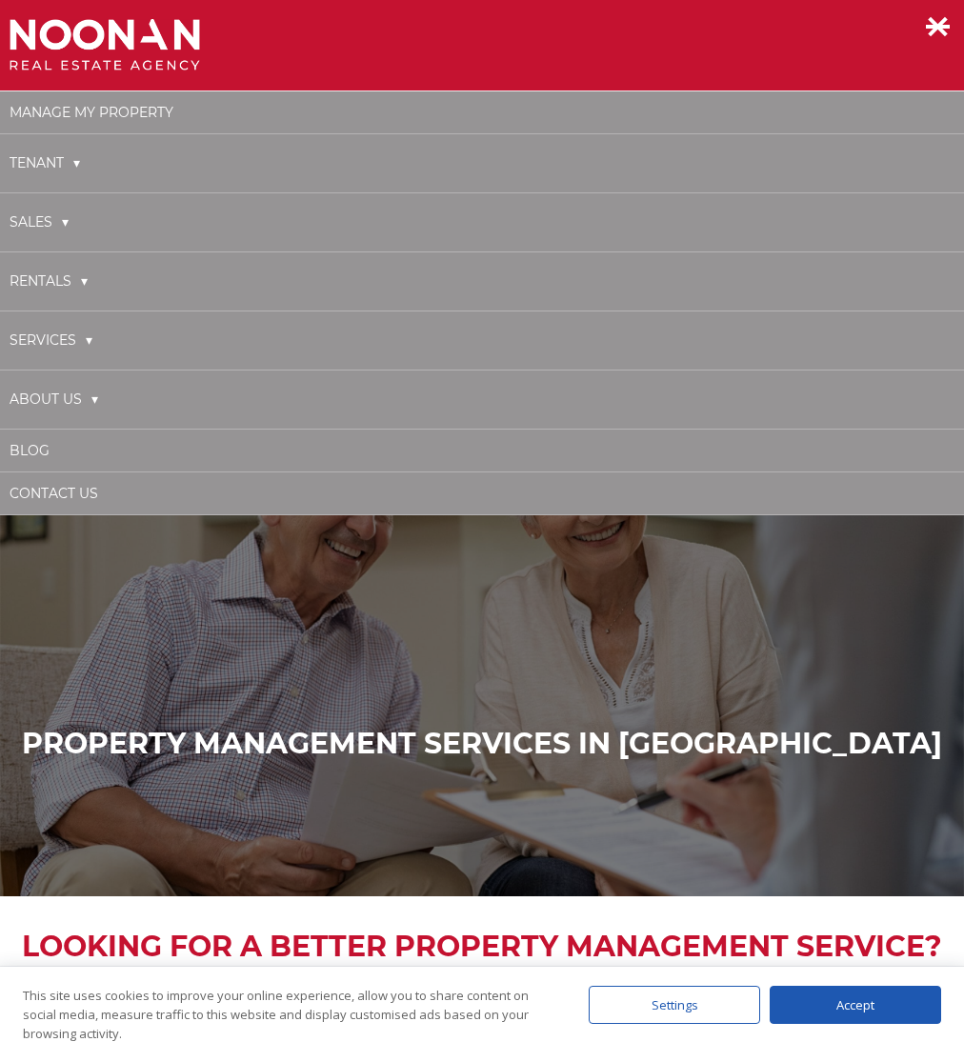
click at [50, 165] on link "Tenant" at bounding box center [45, 163] width 71 height 39
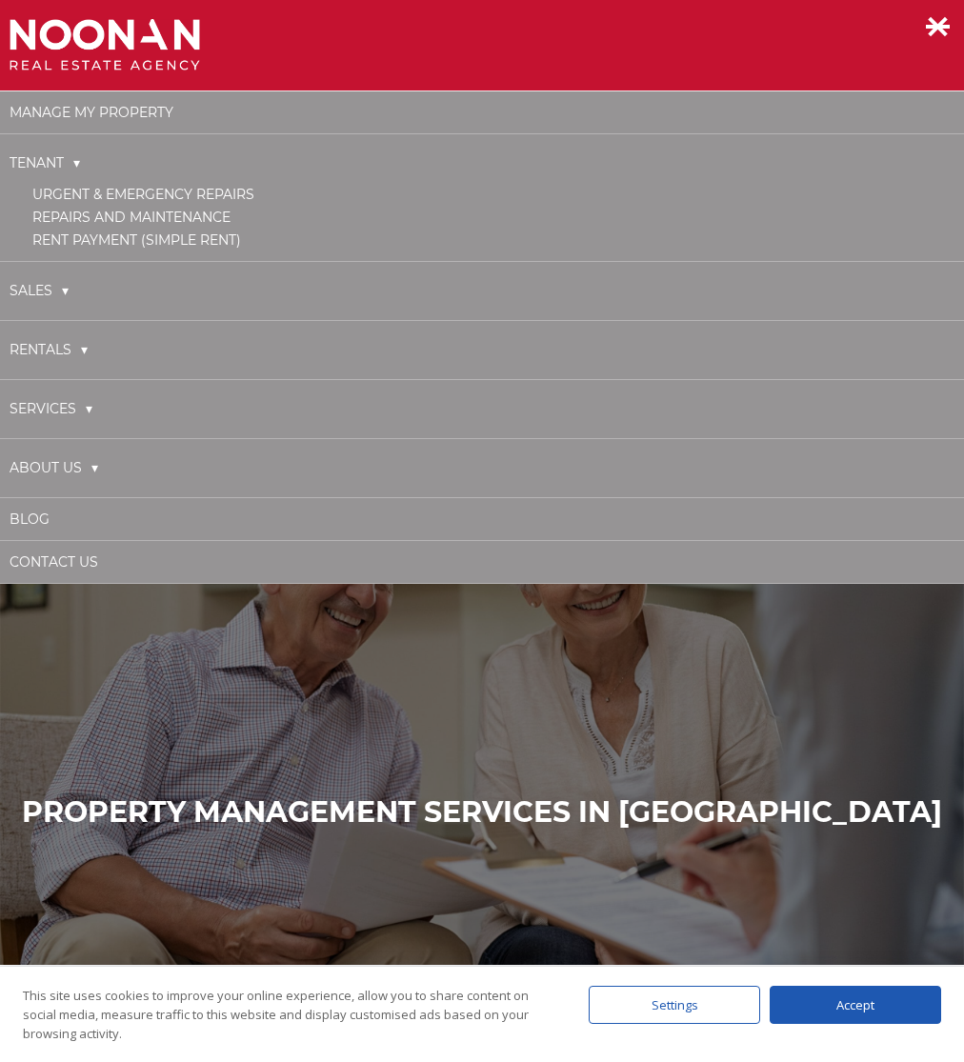
click at [32, 287] on link "Sales" at bounding box center [39, 291] width 59 height 39
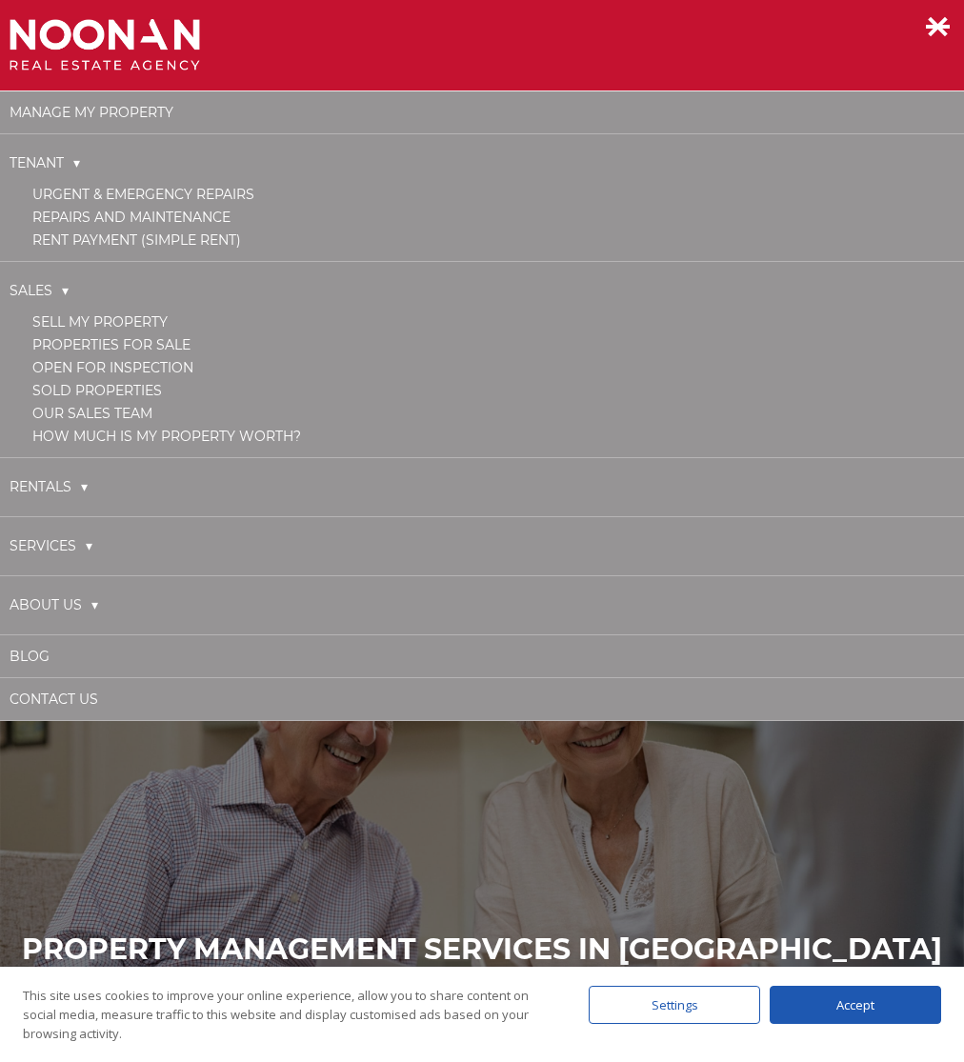
click at [353, 831] on div "Property Management Services in Sydney" at bounding box center [482, 911] width 964 height 381
click at [353, 830] on div "Property Management Services in Sydney" at bounding box center [482, 911] width 964 height 381
click at [147, 46] on img at bounding box center [105, 45] width 191 height 52
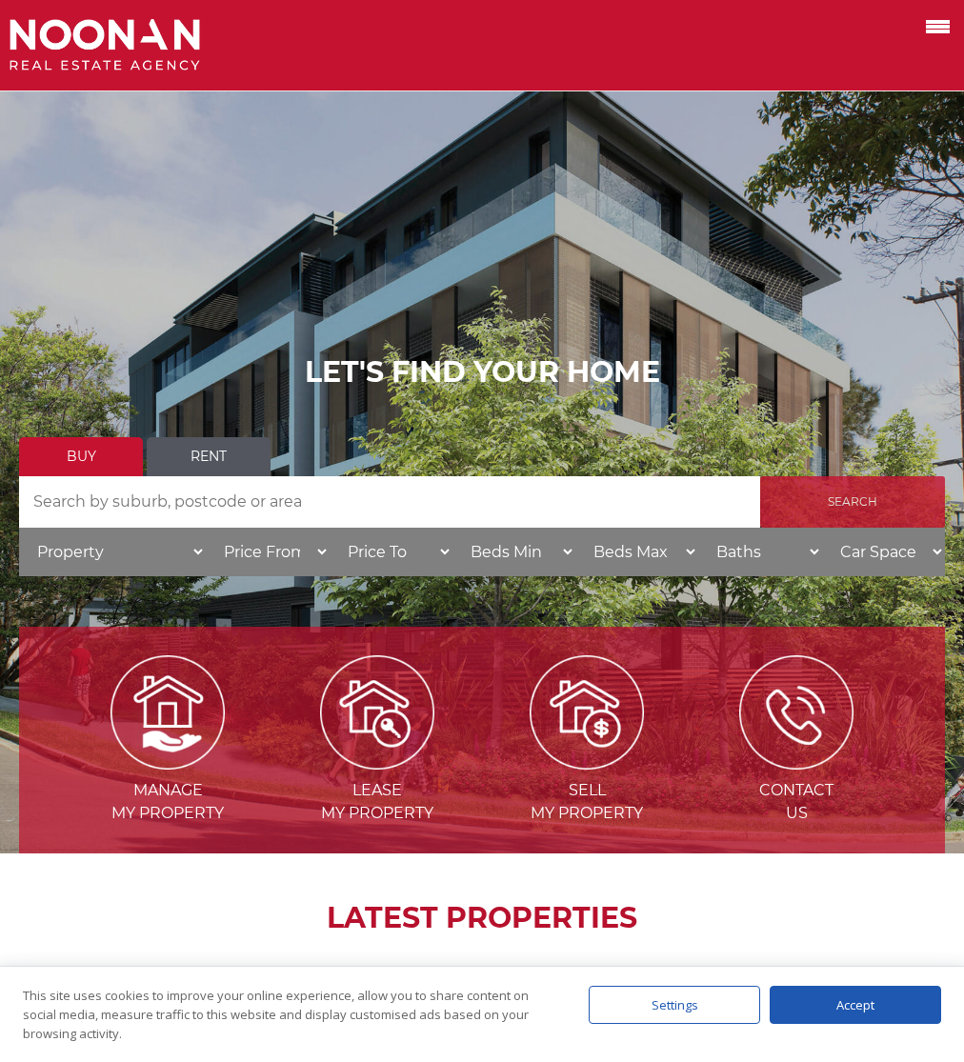
click at [838, 495] on input "Search" at bounding box center [852, 501] width 185 height 51
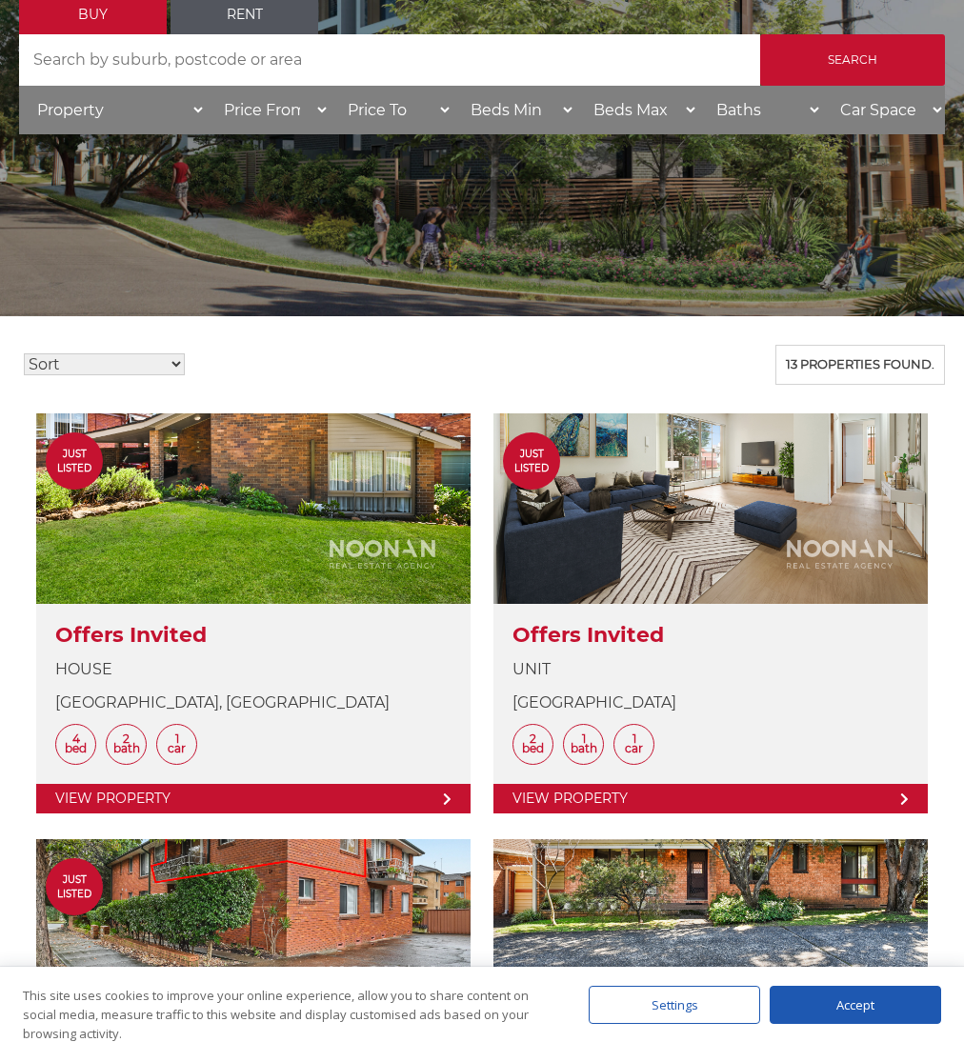
scroll to position [358, 0]
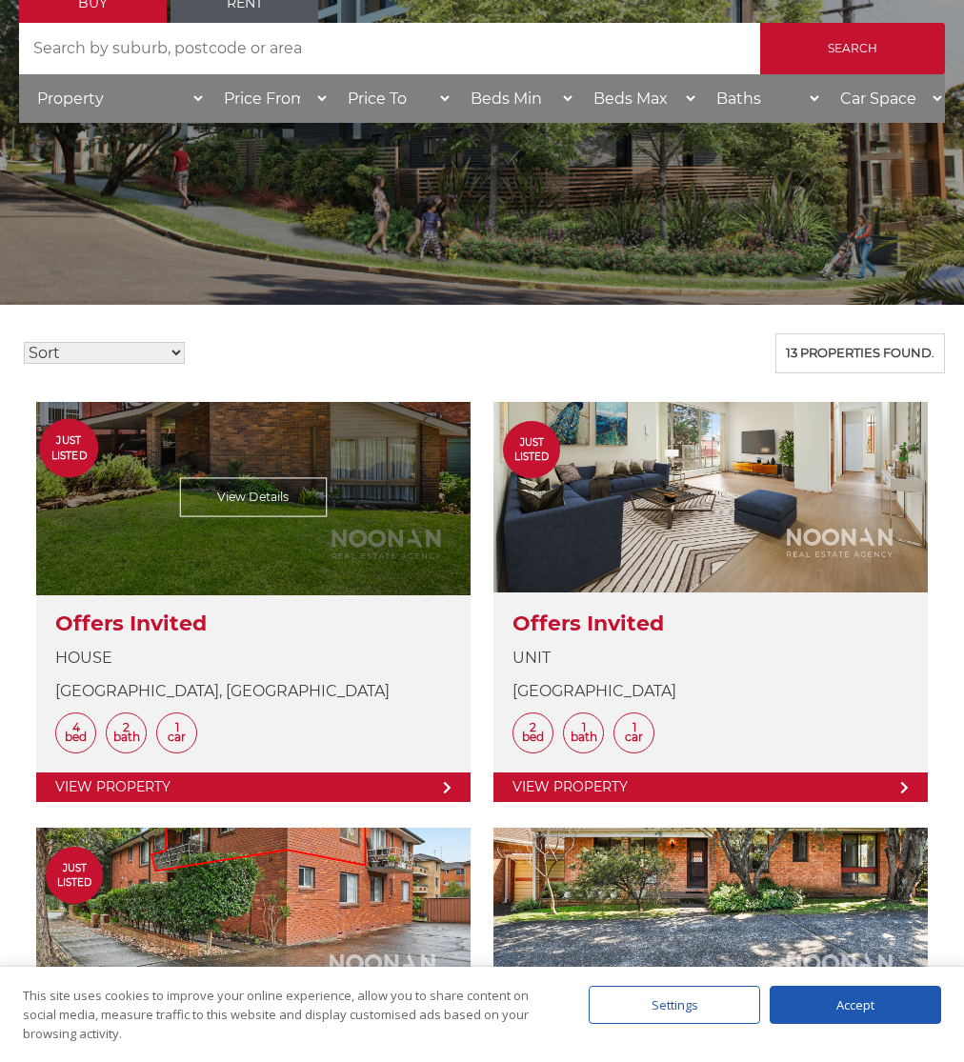
click at [206, 618] on link at bounding box center [253, 602] width 434 height 400
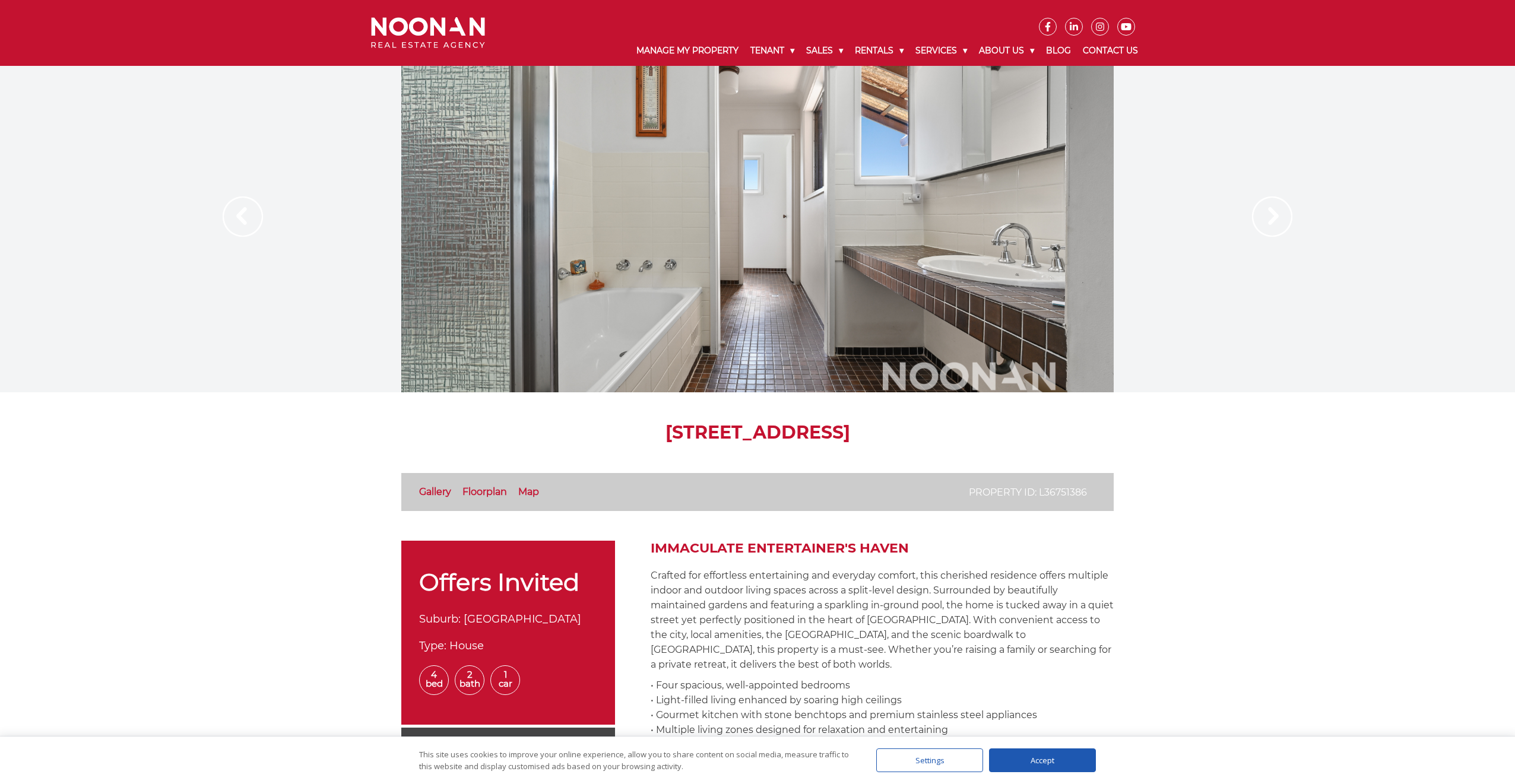
click at [600, 212] on img at bounding box center [1271, 216] width 40 height 40
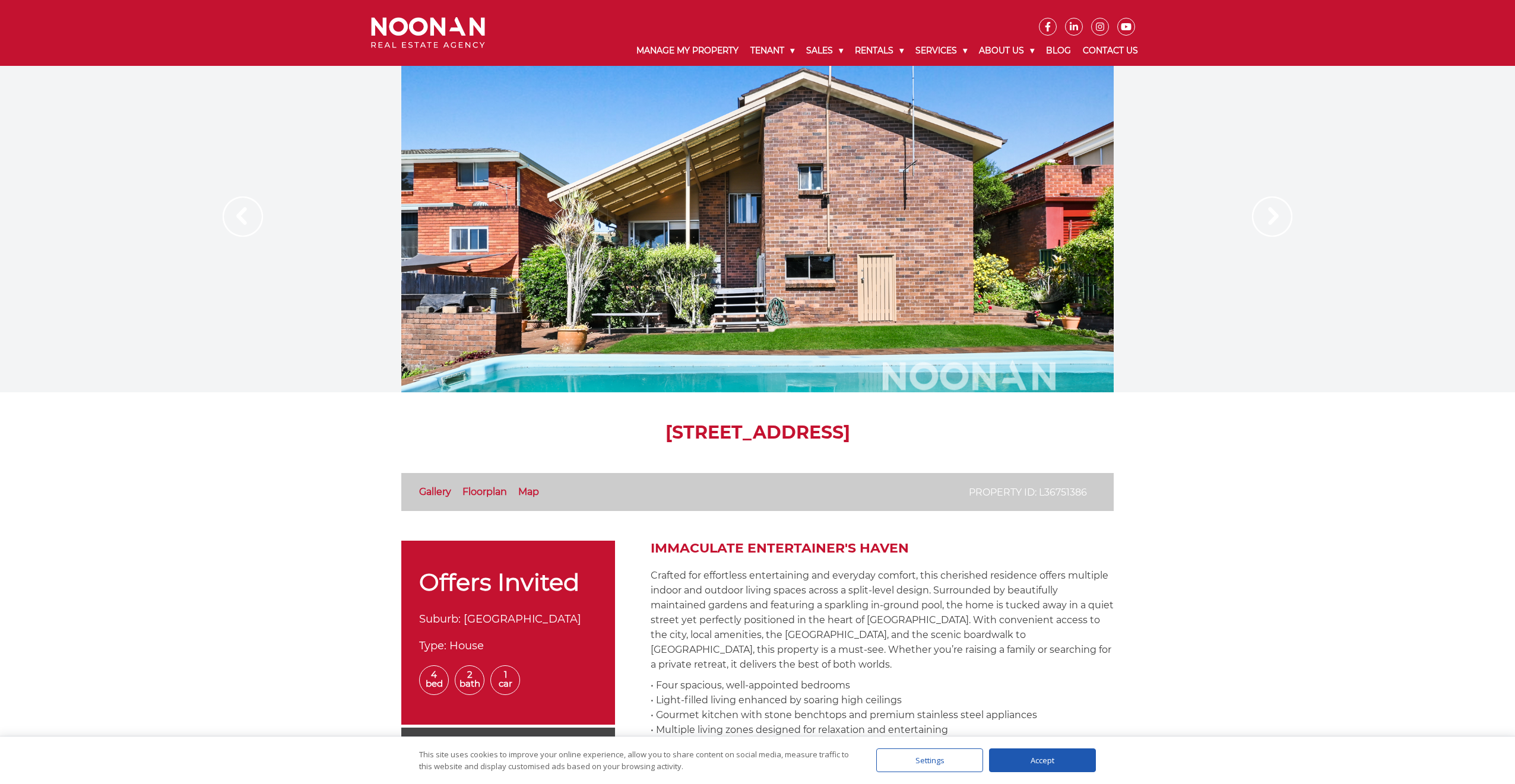
click at [600, 212] on img at bounding box center [1271, 216] width 40 height 40
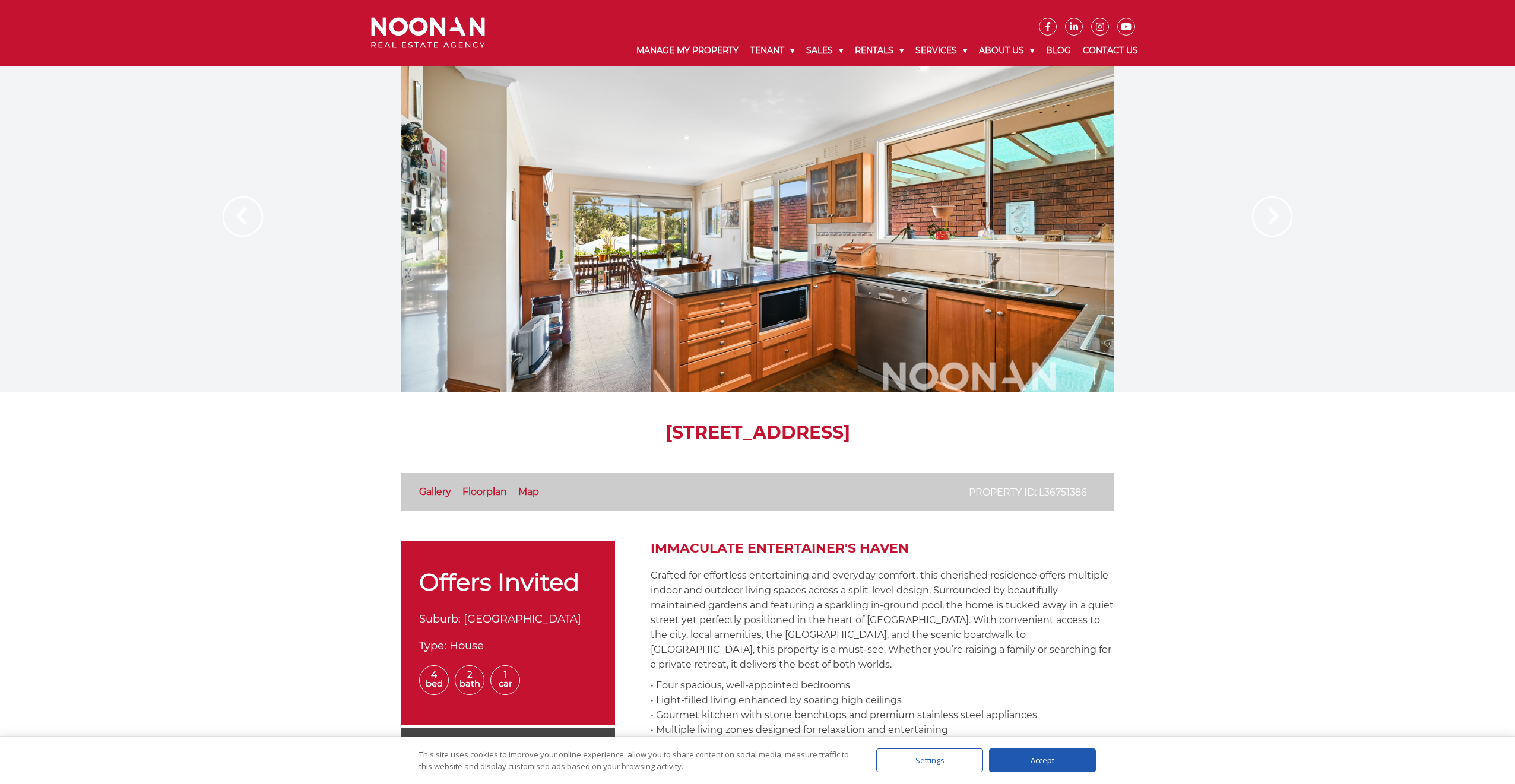
click at [600, 212] on img at bounding box center [1271, 216] width 40 height 40
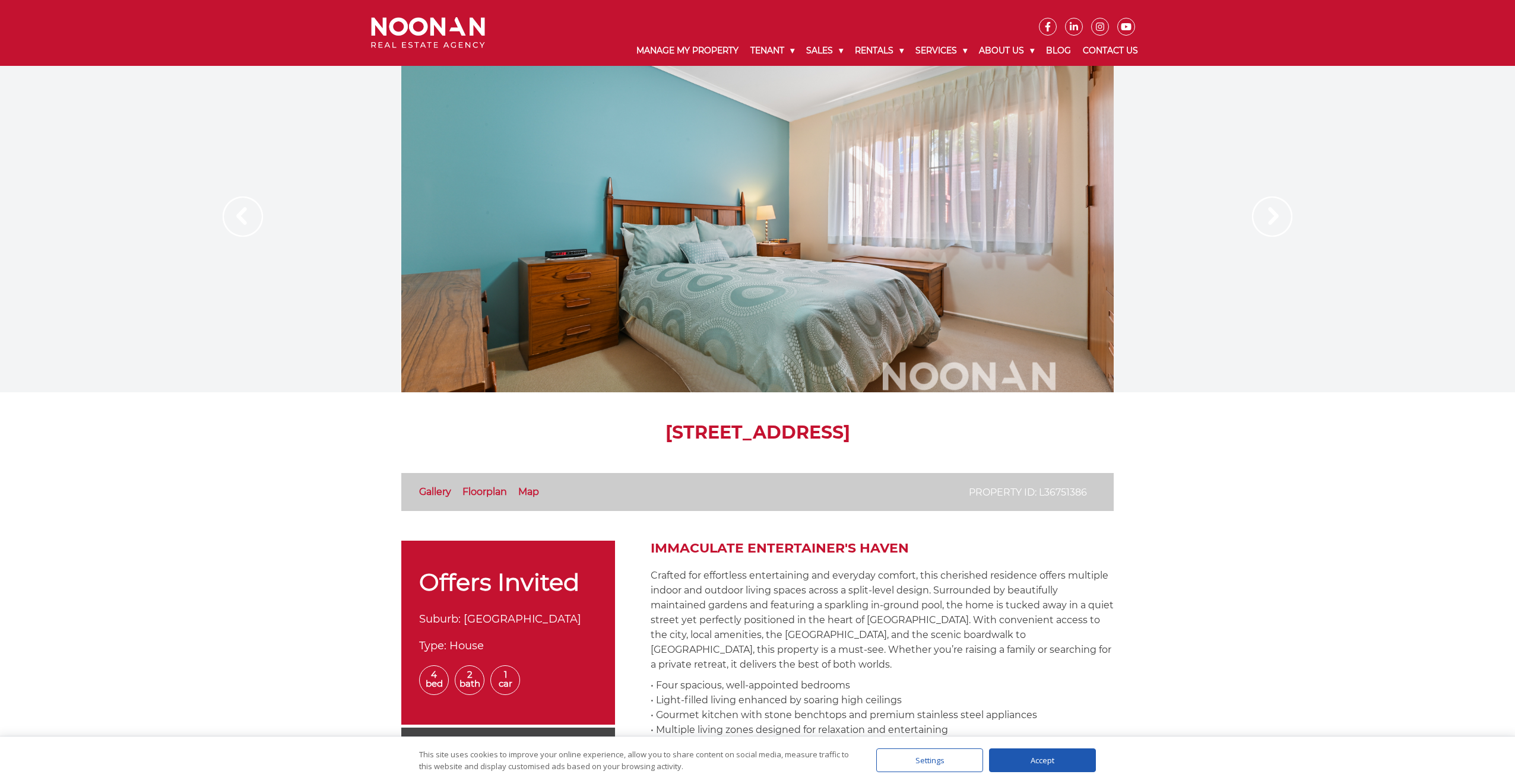
click at [600, 212] on img at bounding box center [1271, 216] width 40 height 40
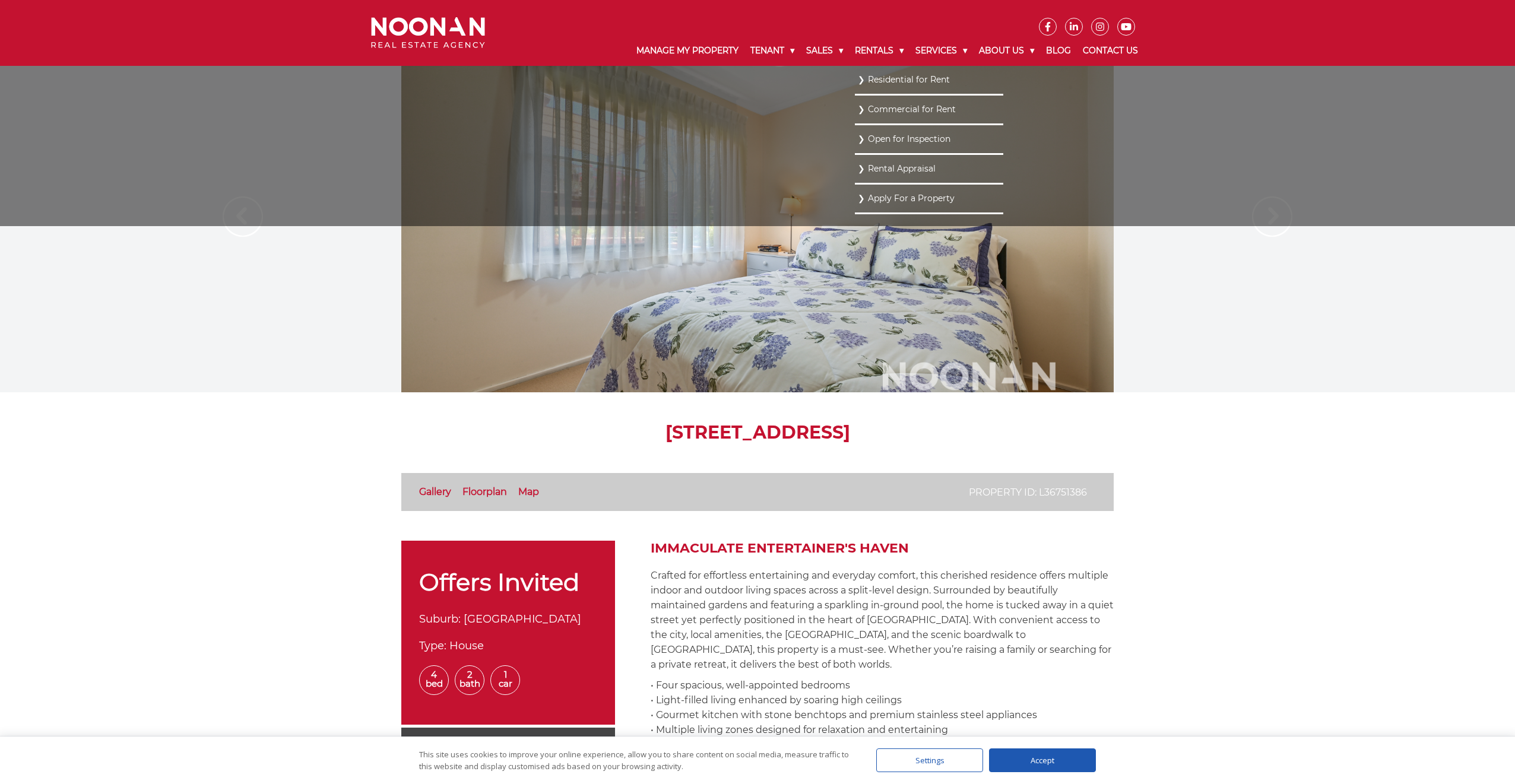
click at [600, 85] on link "Residential for Rent" at bounding box center [929, 80] width 143 height 16
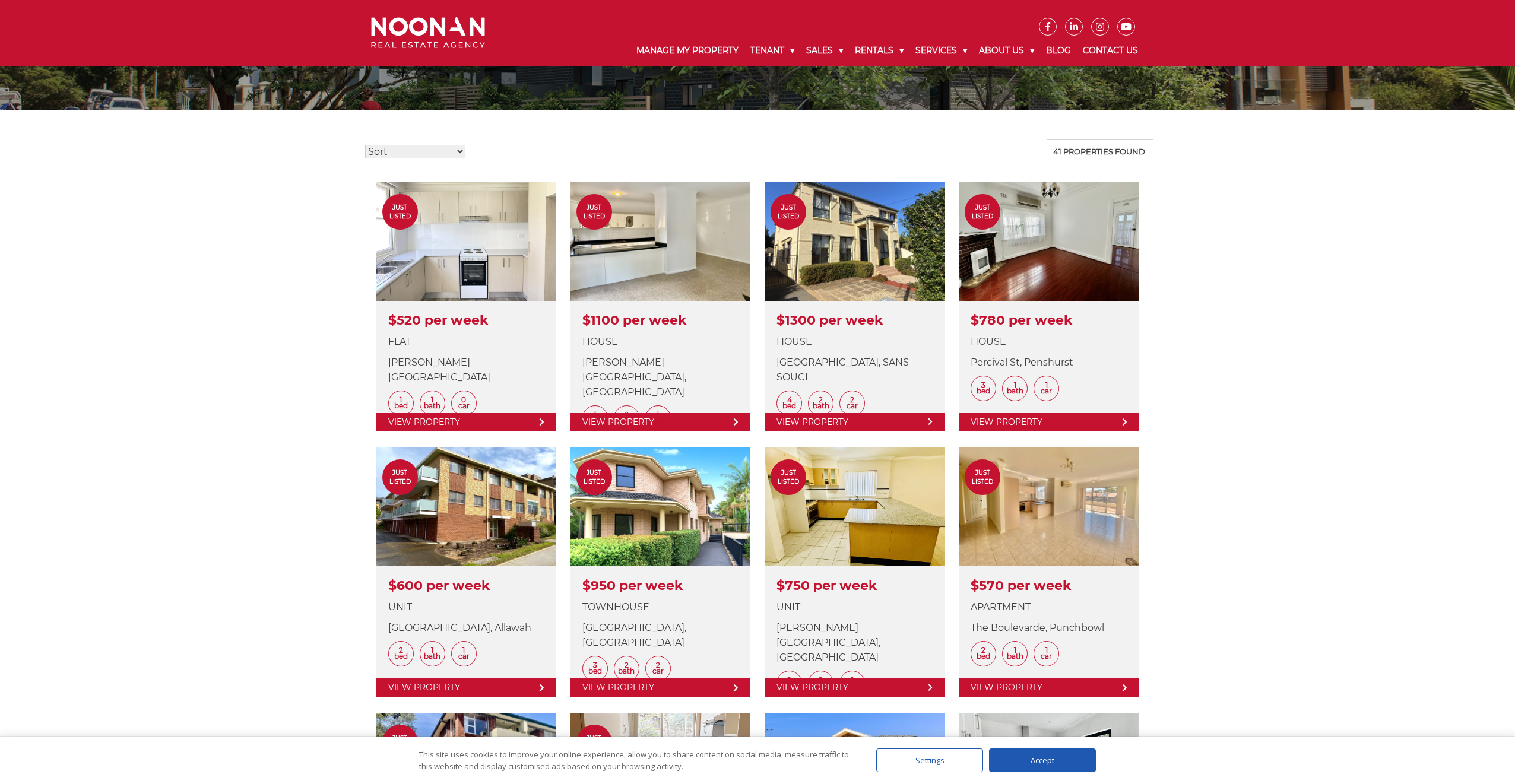
scroll to position [249, 0]
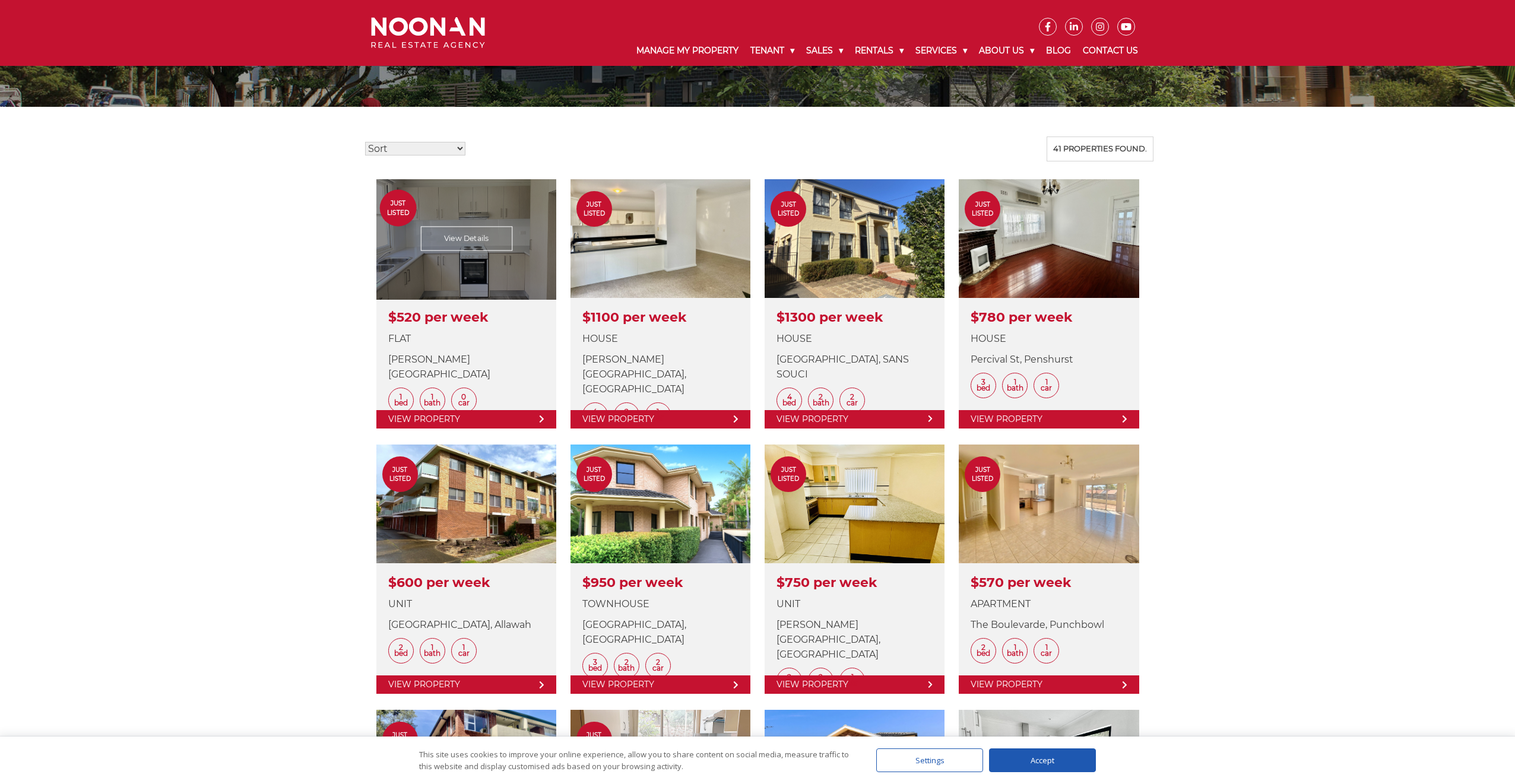
click at [463, 290] on link at bounding box center [466, 304] width 180 height 249
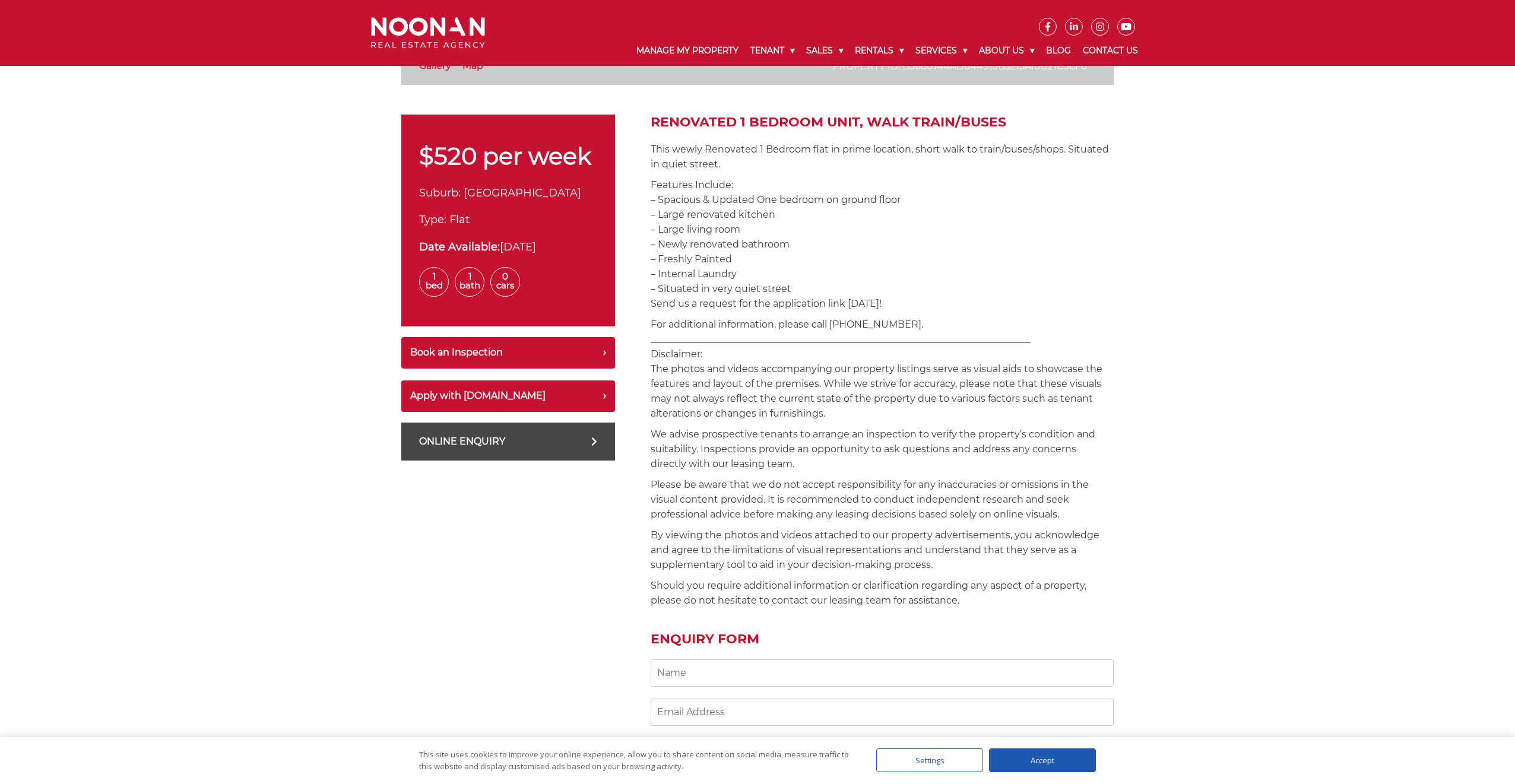
scroll to position [382, 0]
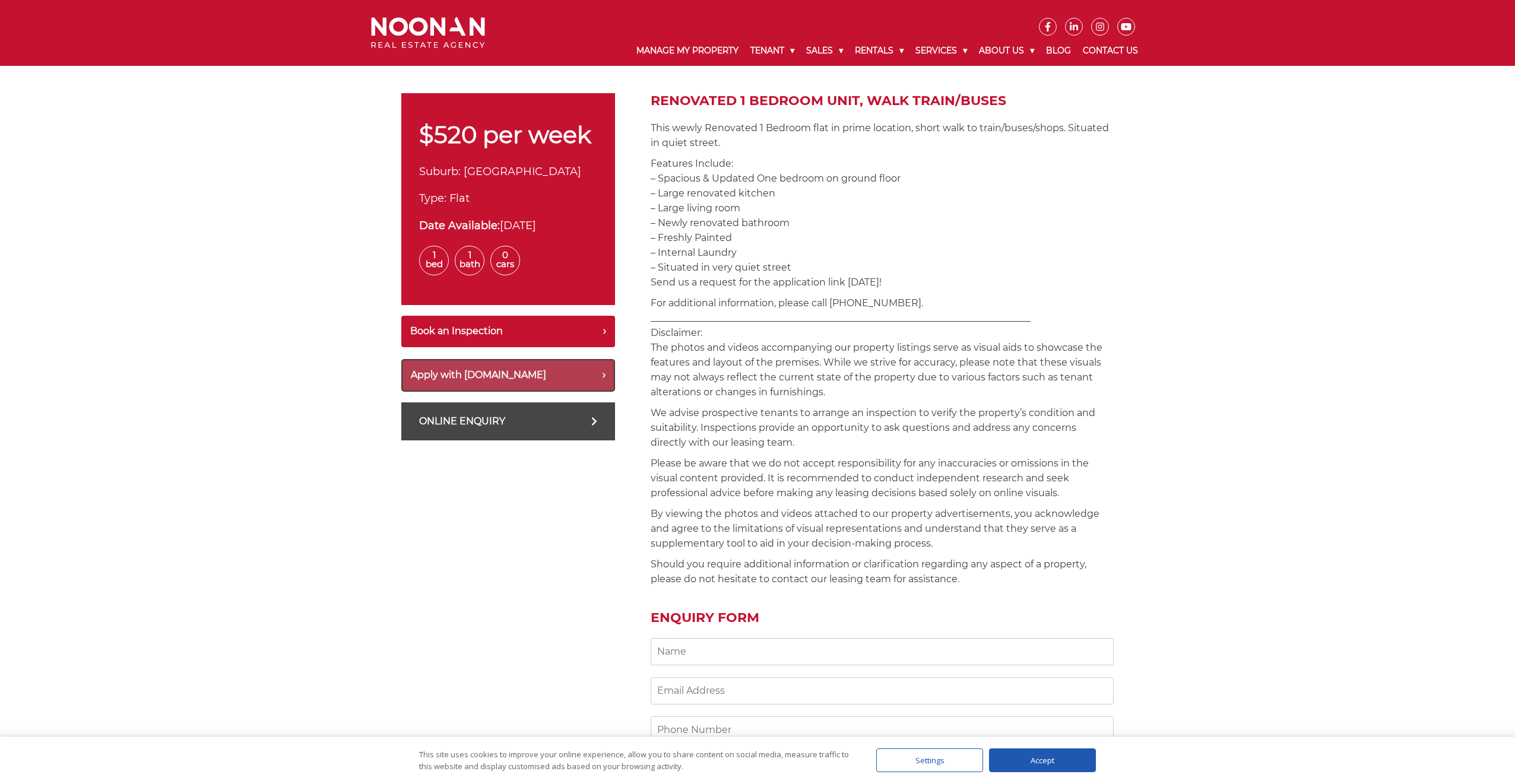
click at [489, 377] on button "Apply with [DOMAIN_NAME]" at bounding box center [508, 375] width 214 height 32
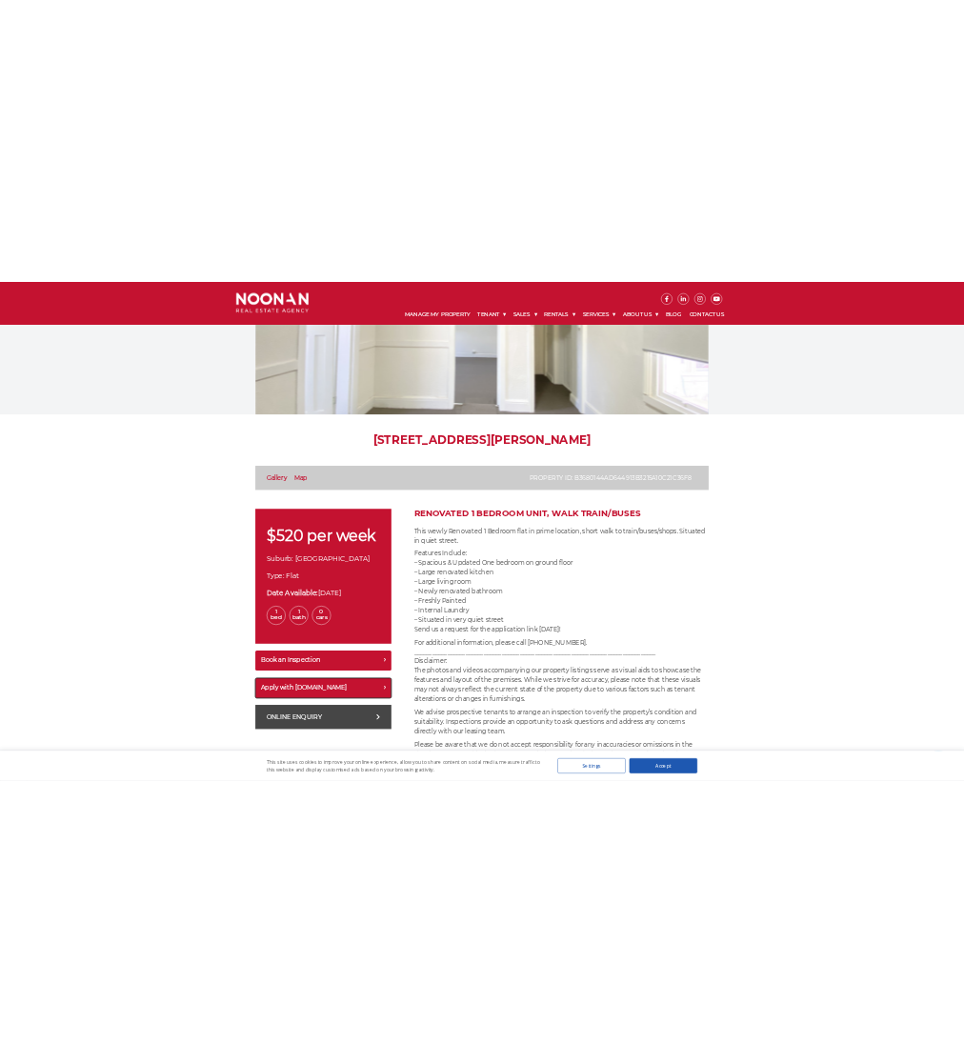
scroll to position [0, 0]
